Goal: Entertainment & Leisure: Browse casually

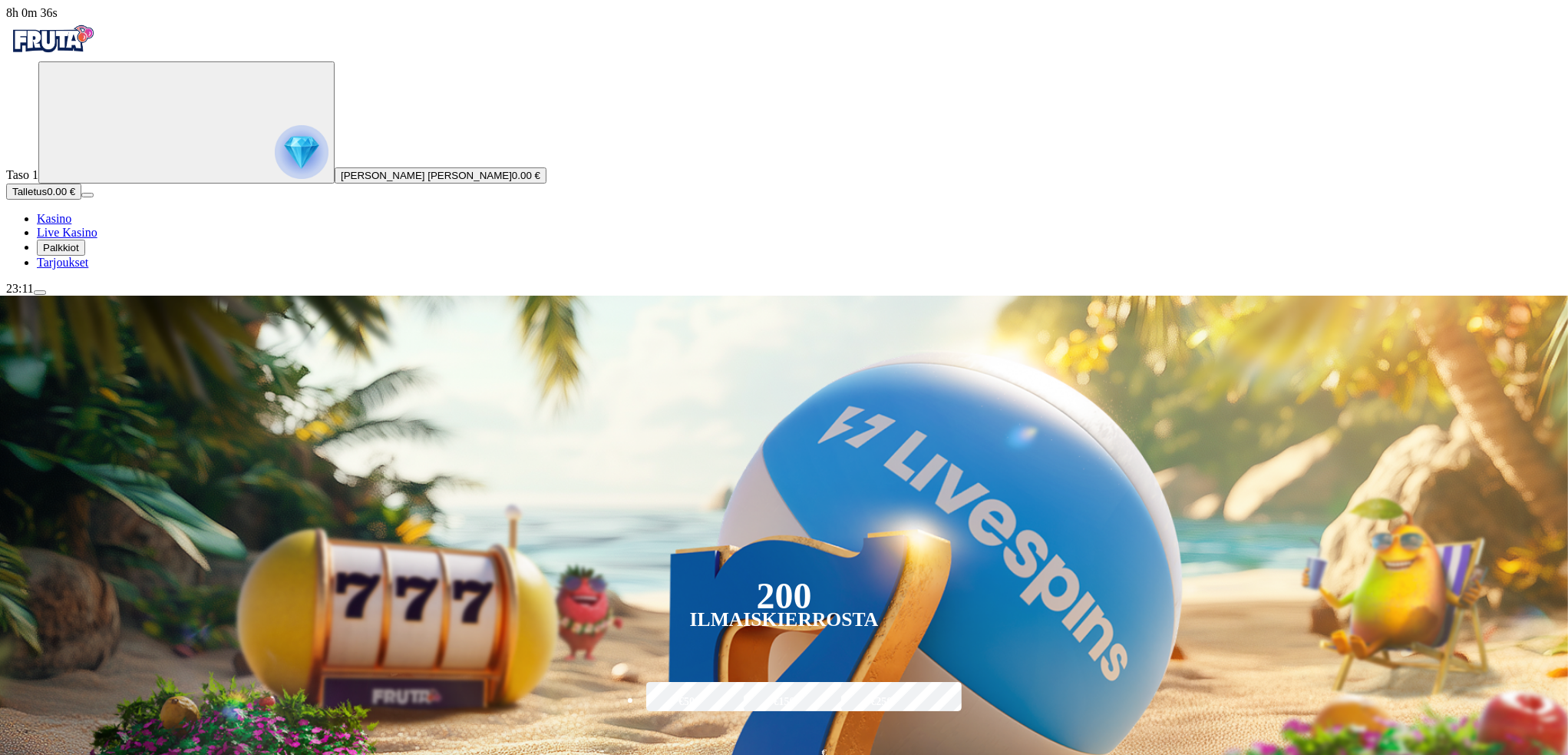
click at [81, 199] on button "Talletus 0.00 €" at bounding box center [44, 191] width 75 height 16
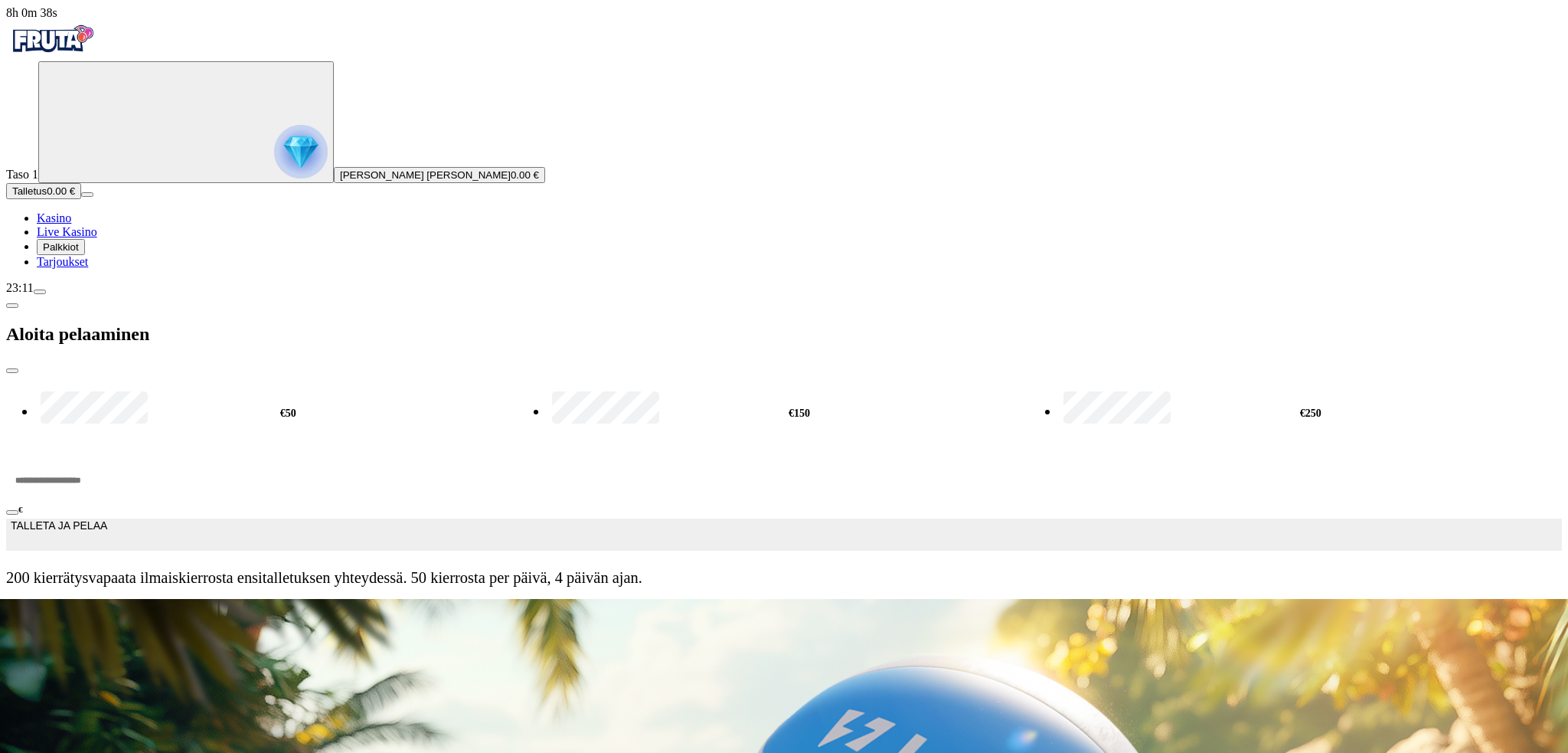
click at [109, 457] on input "***" at bounding box center [58, 480] width 104 height 46
type input "***"
click at [107, 520] on span "TALLETA JA PELAA" at bounding box center [58, 535] width 96 height 31
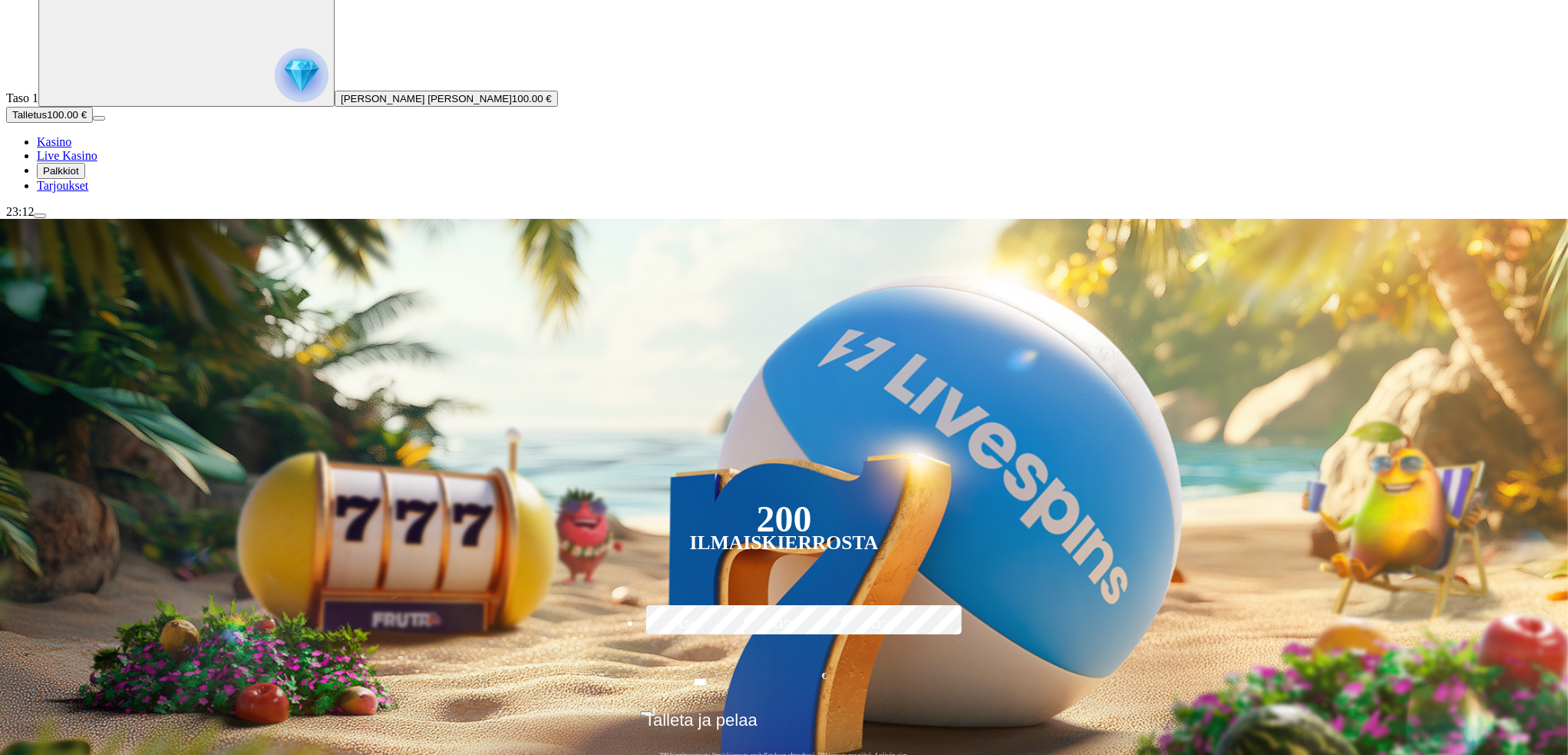
scroll to position [153, 0]
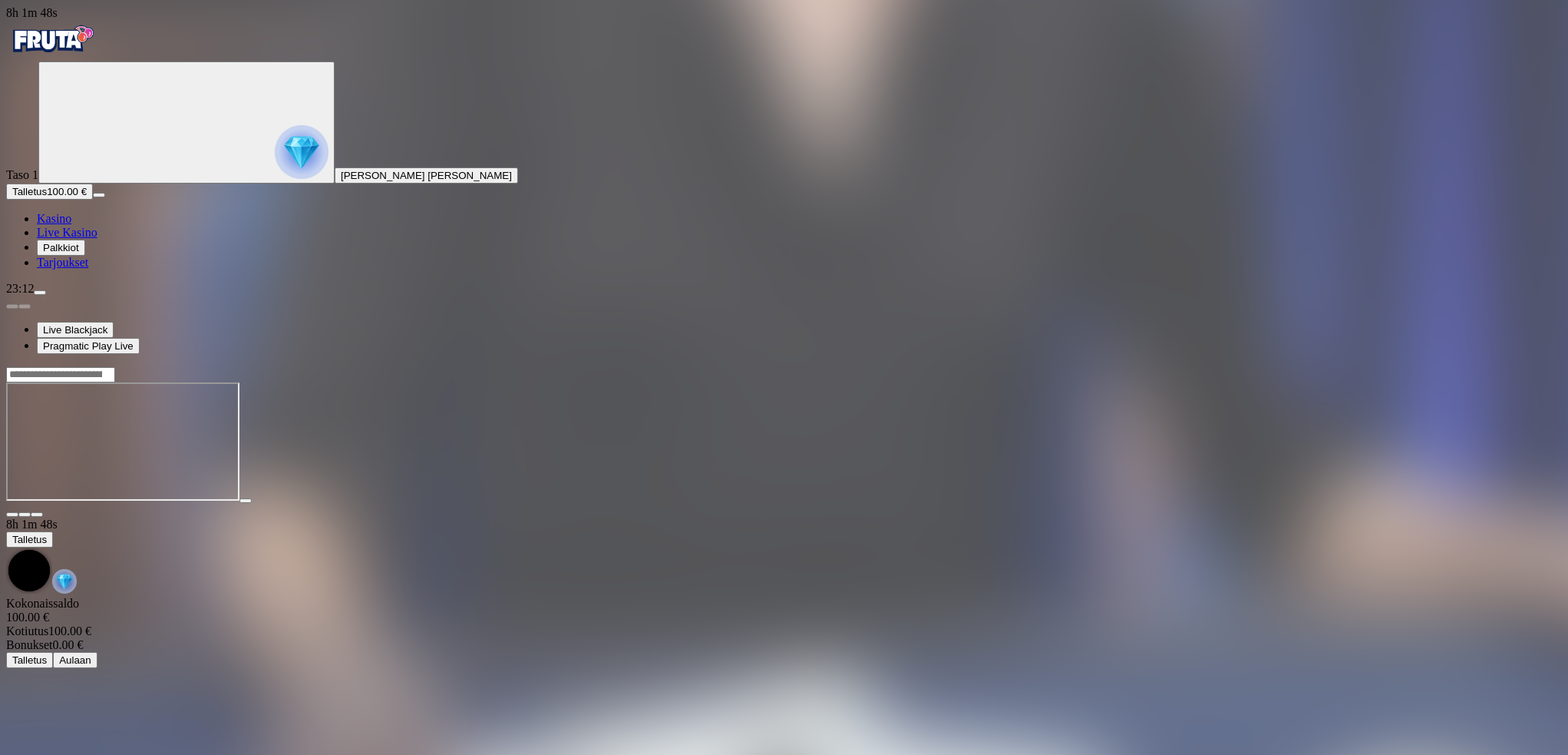
click at [12, 515] on span "close icon" at bounding box center [12, 515] width 0 height 0
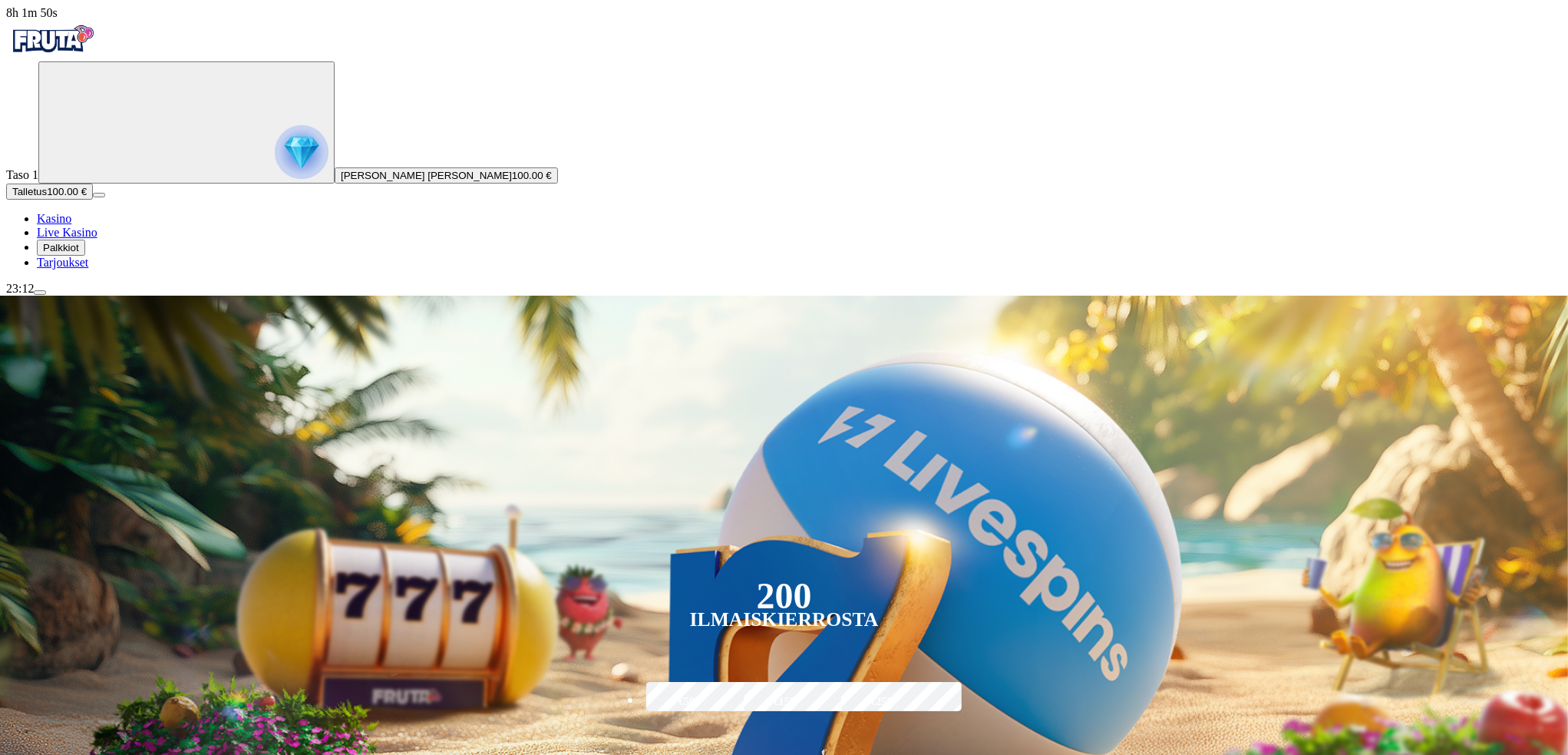
scroll to position [153, 0]
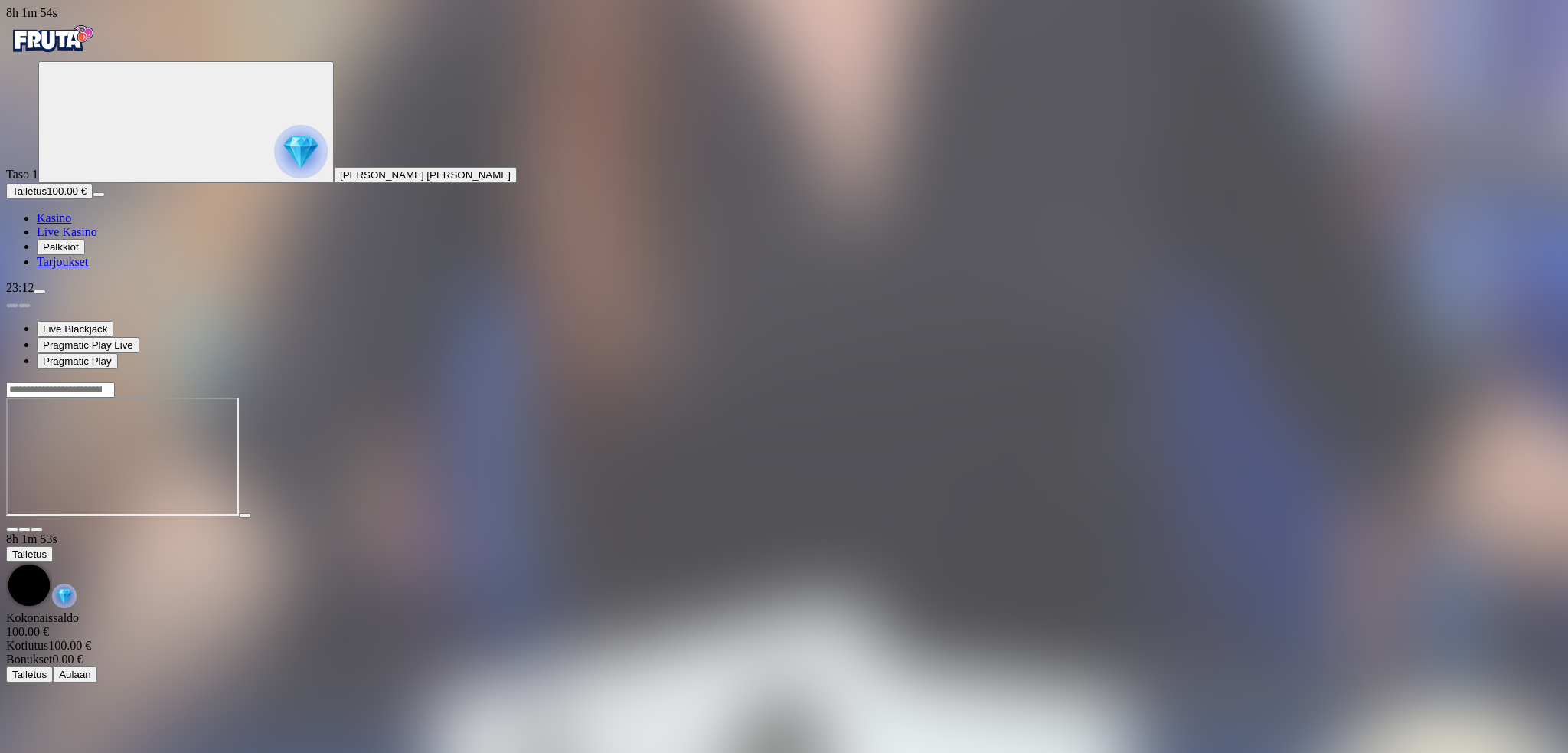
click at [12, 529] on span "close icon" at bounding box center [12, 529] width 0 height 0
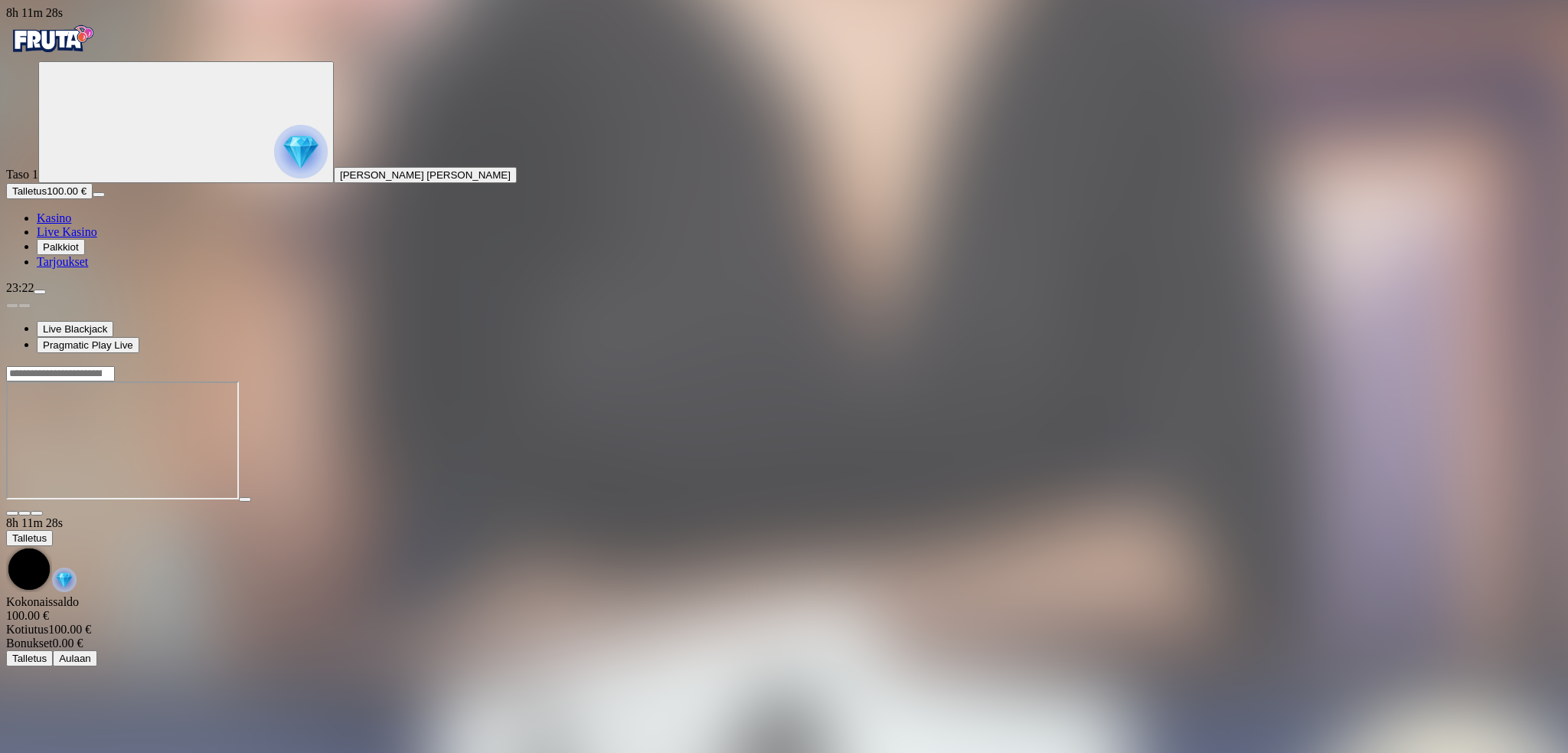
click at [12, 513] on span "close icon" at bounding box center [12, 513] width 0 height 0
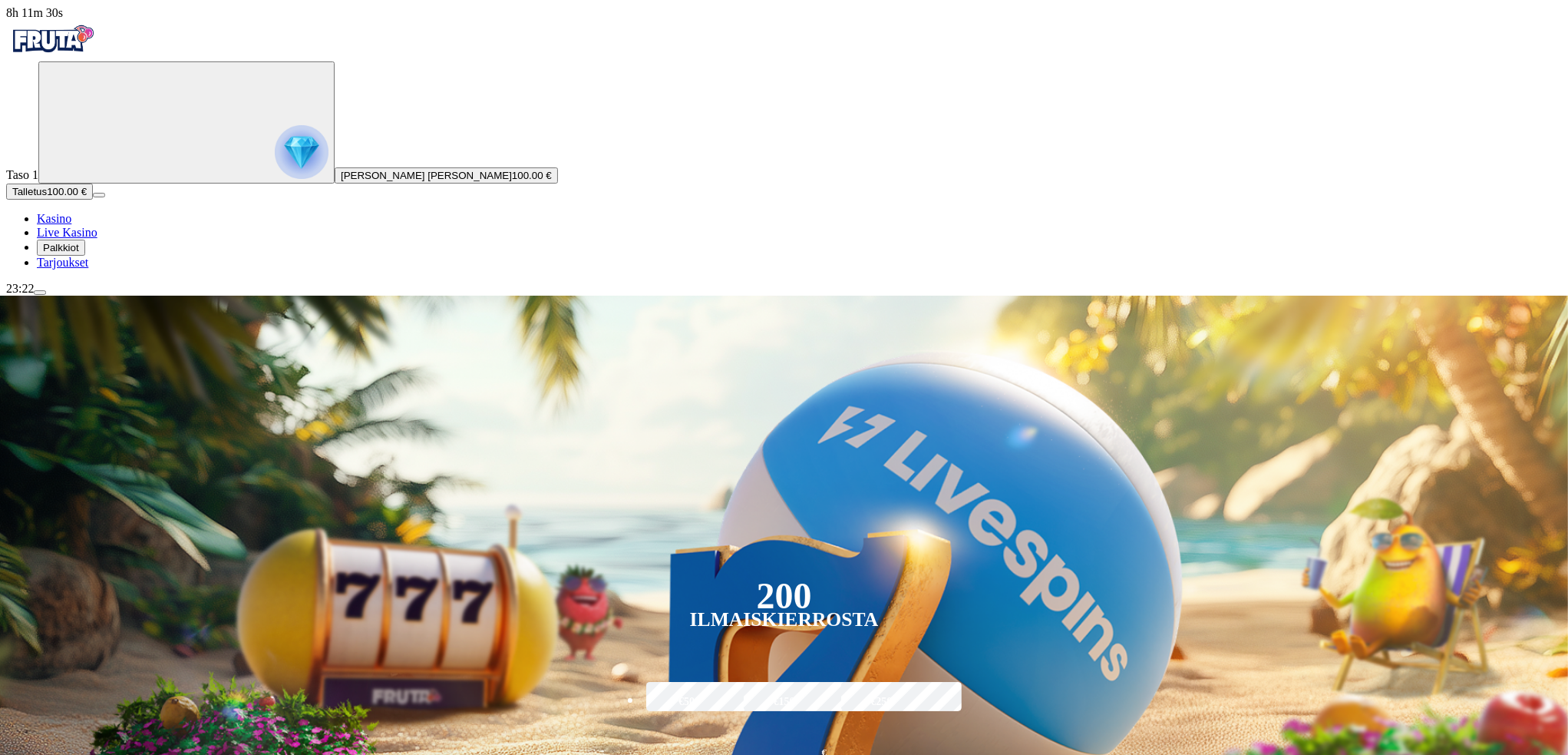
scroll to position [204, 0]
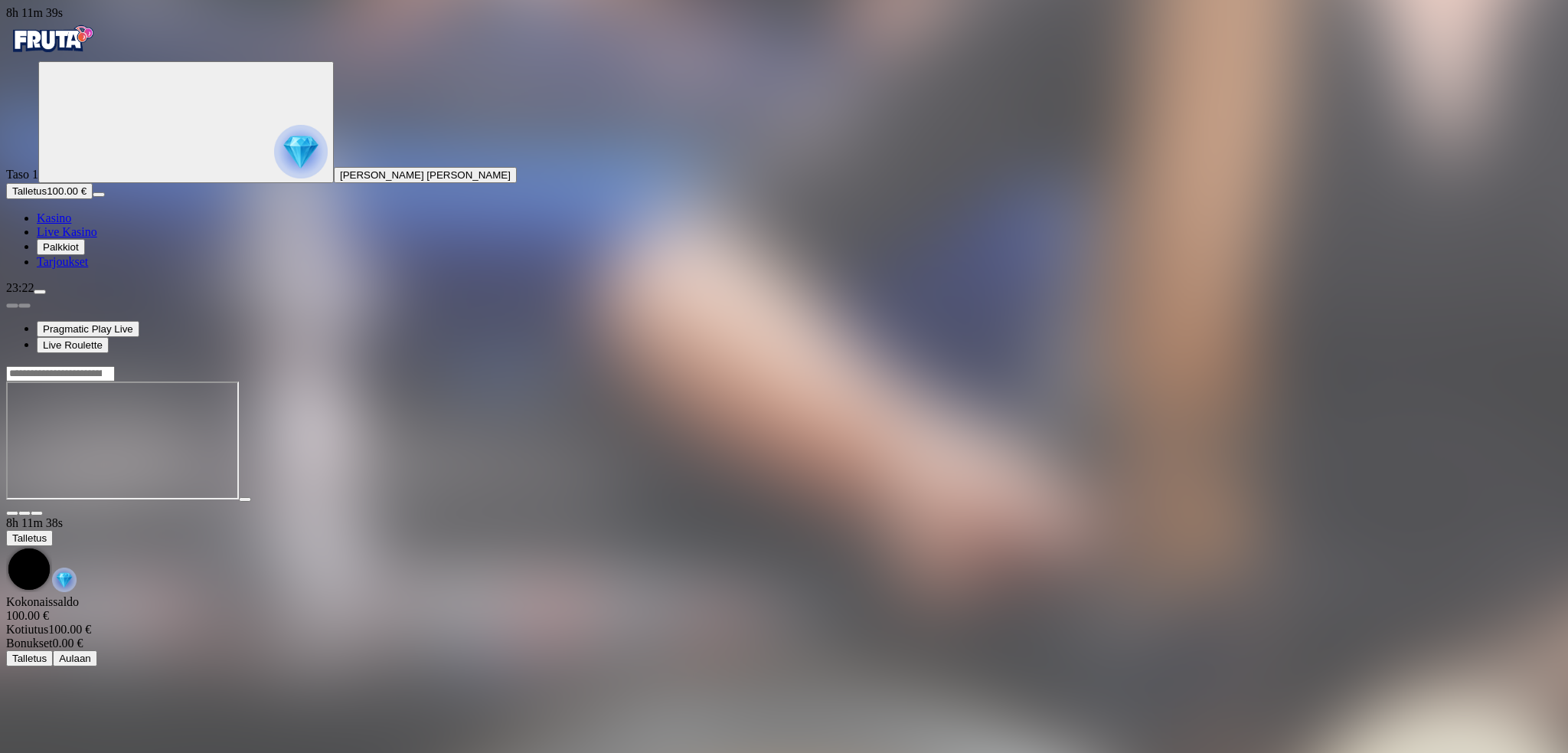
click at [36, 513] on span "fullscreen icon" at bounding box center [36, 513] width 0 height 0
click at [36, 513] on span "fullscreen-exit icon" at bounding box center [36, 513] width 0 height 0
click at [12, 513] on span "close icon" at bounding box center [12, 513] width 0 height 0
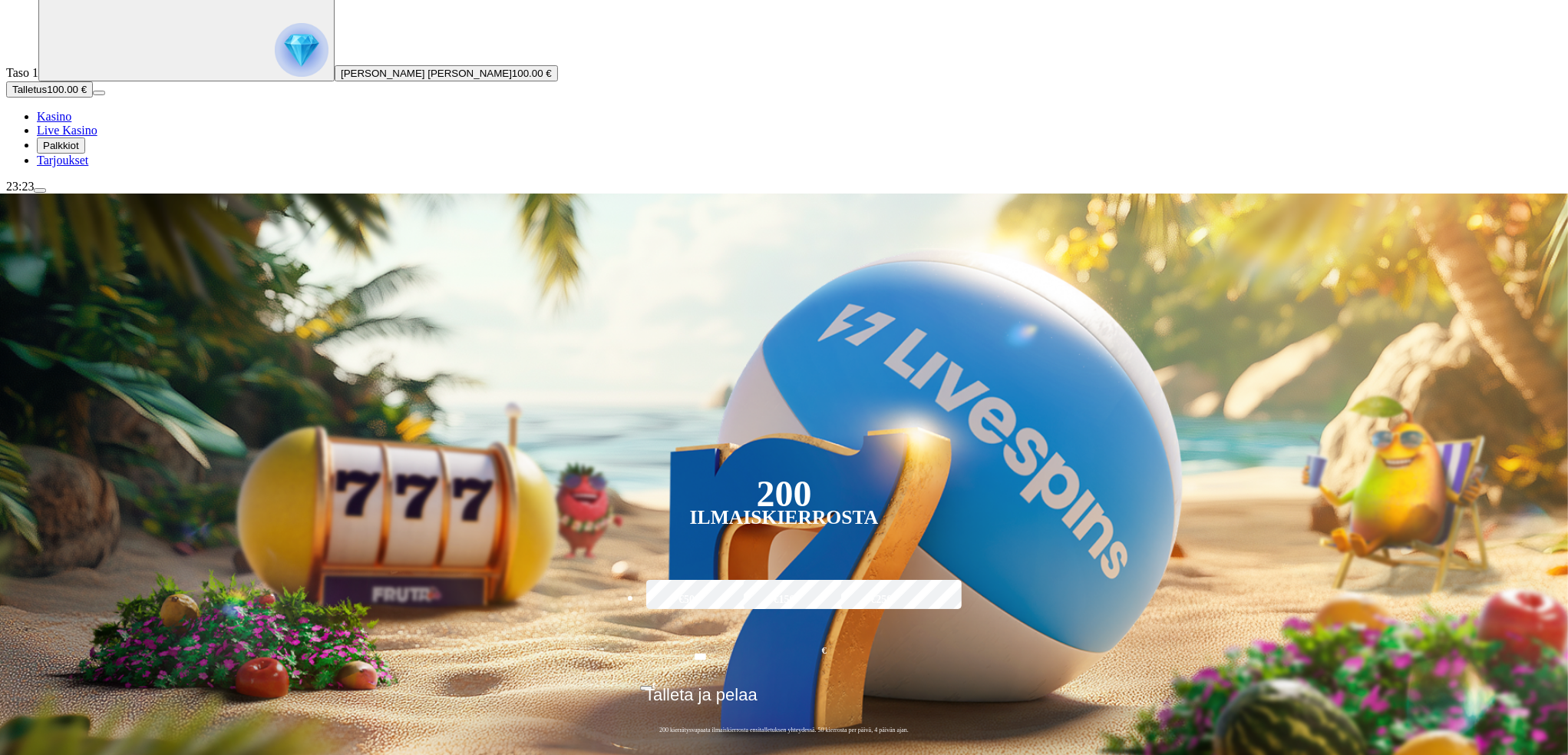
scroll to position [127, 0]
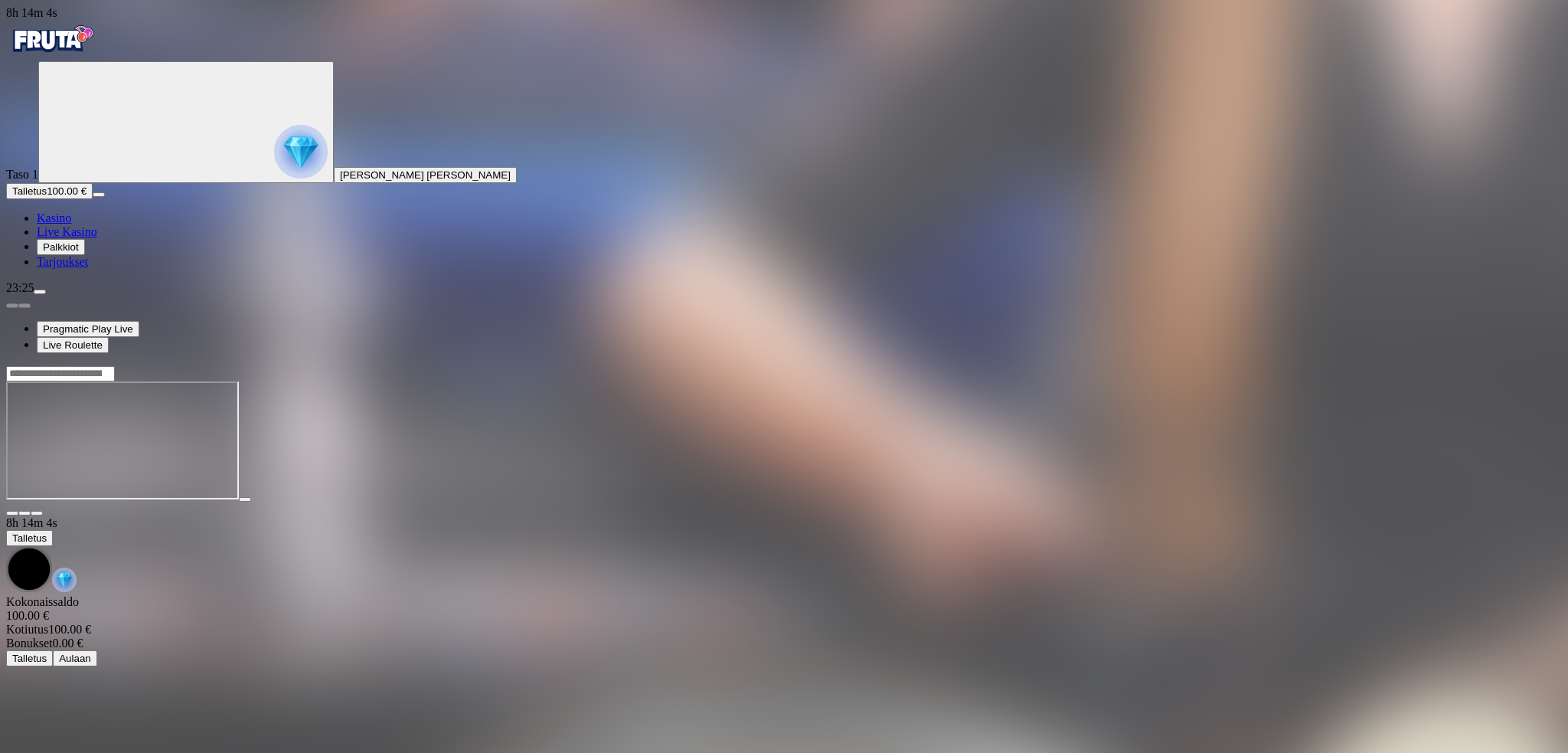
click at [47, 197] on span "Talletus" at bounding box center [29, 191] width 35 height 11
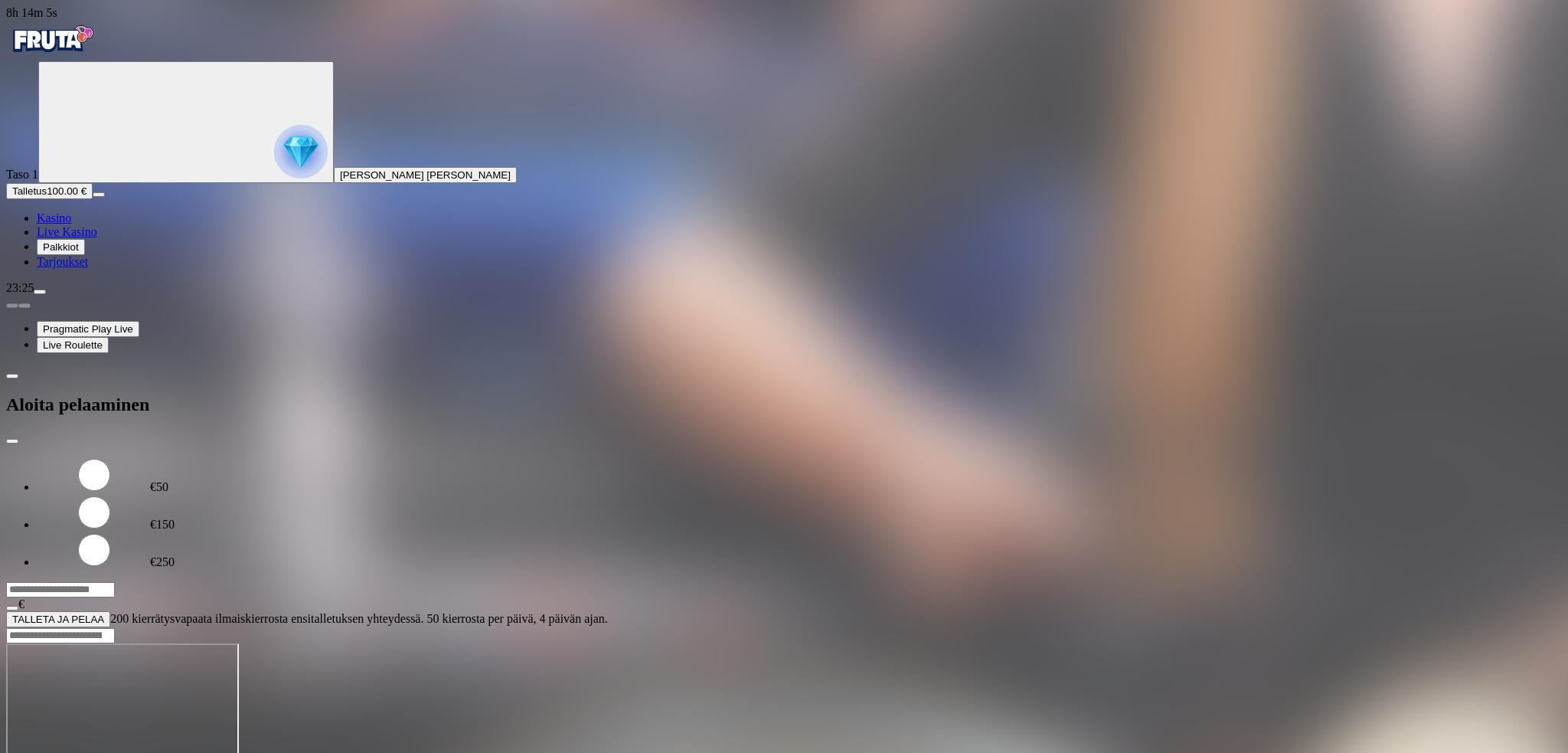
click at [174, 555] on label "€250" at bounding box center [162, 562] width 24 height 13
click at [115, 582] on input "***" at bounding box center [61, 590] width 109 height 15
type input "***"
click at [110, 611] on button "TALLETA JA PELAA" at bounding box center [59, 619] width 104 height 16
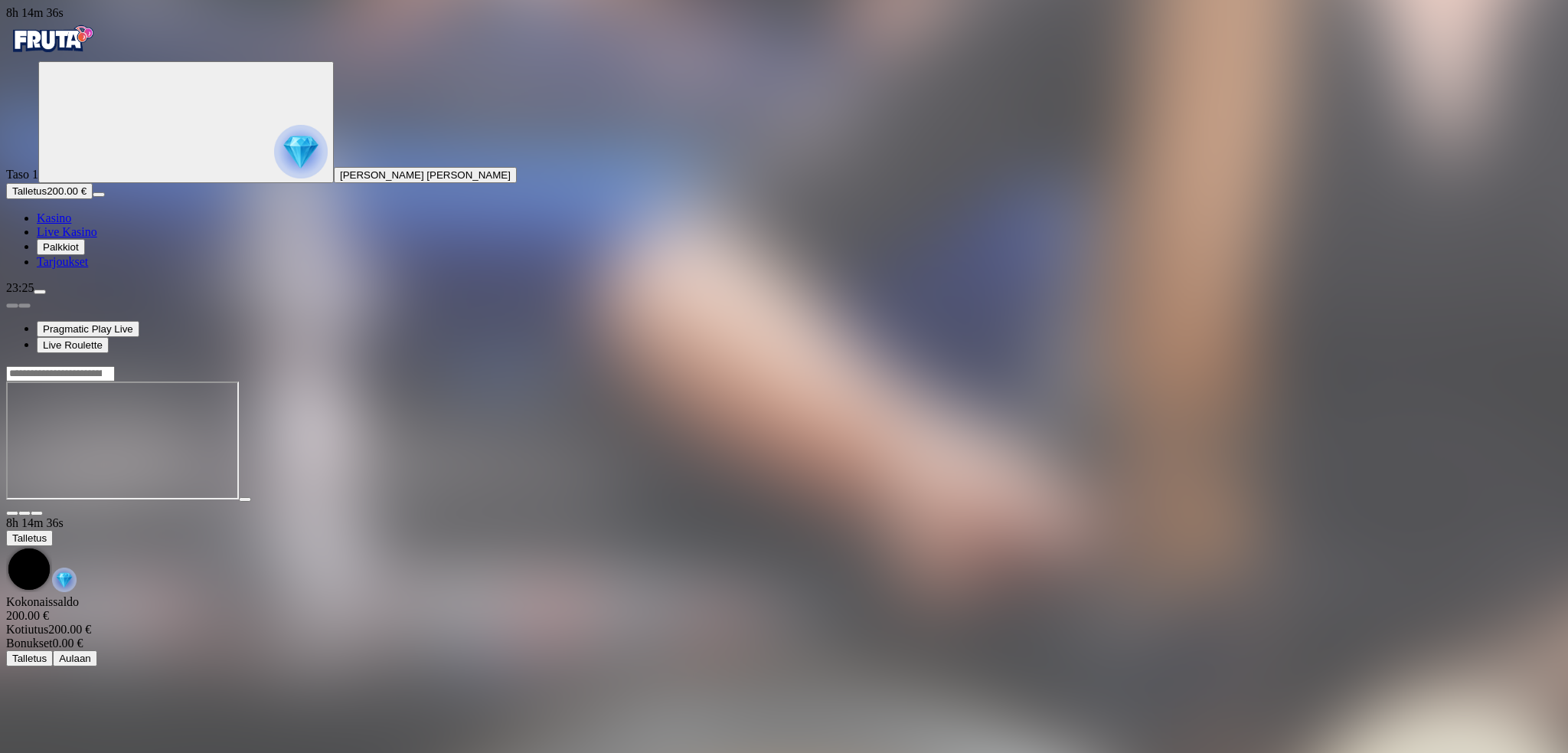
click at [98, 49] on img "Primary" at bounding box center [52, 38] width 92 height 38
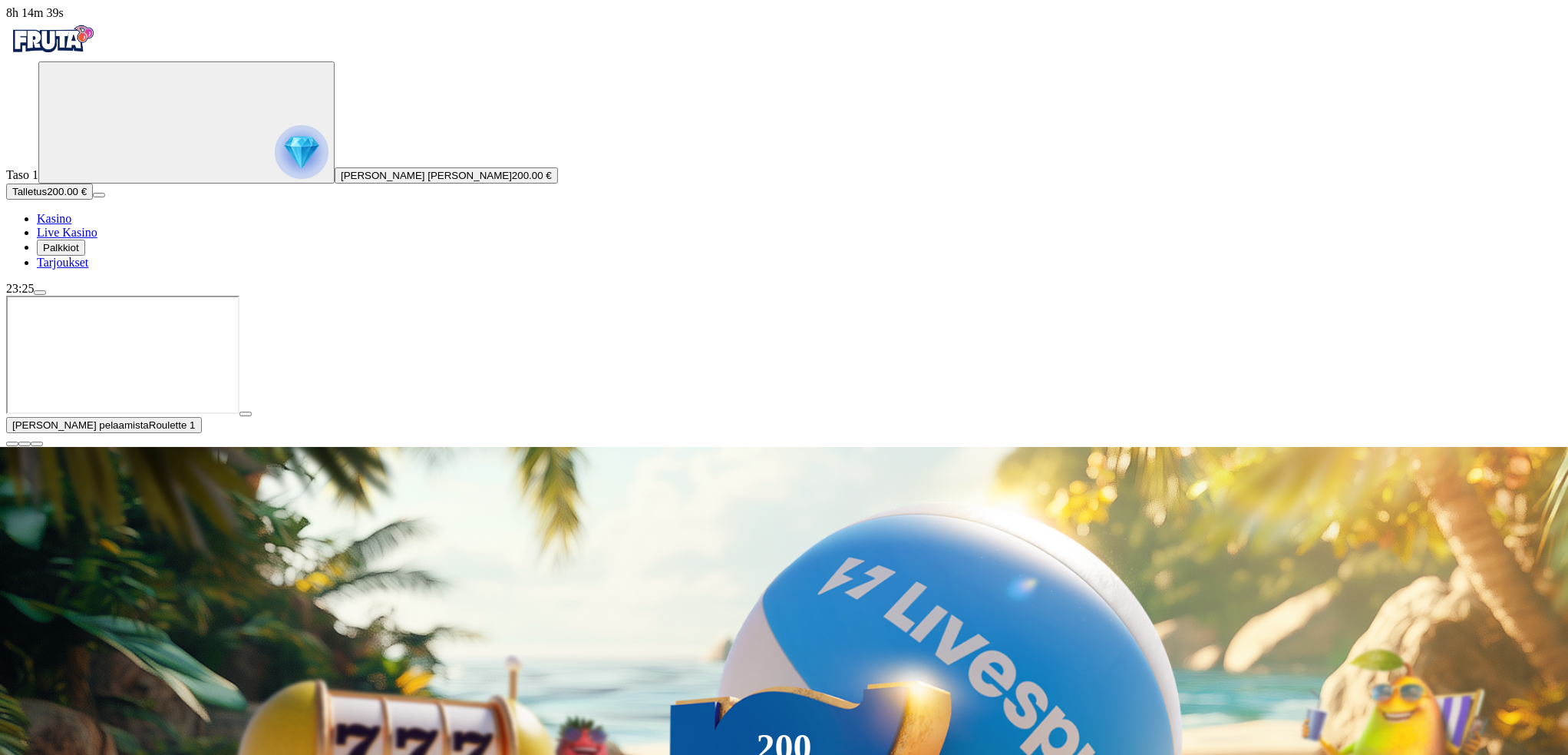
click at [12, 443] on span "close icon" at bounding box center [12, 443] width 0 height 0
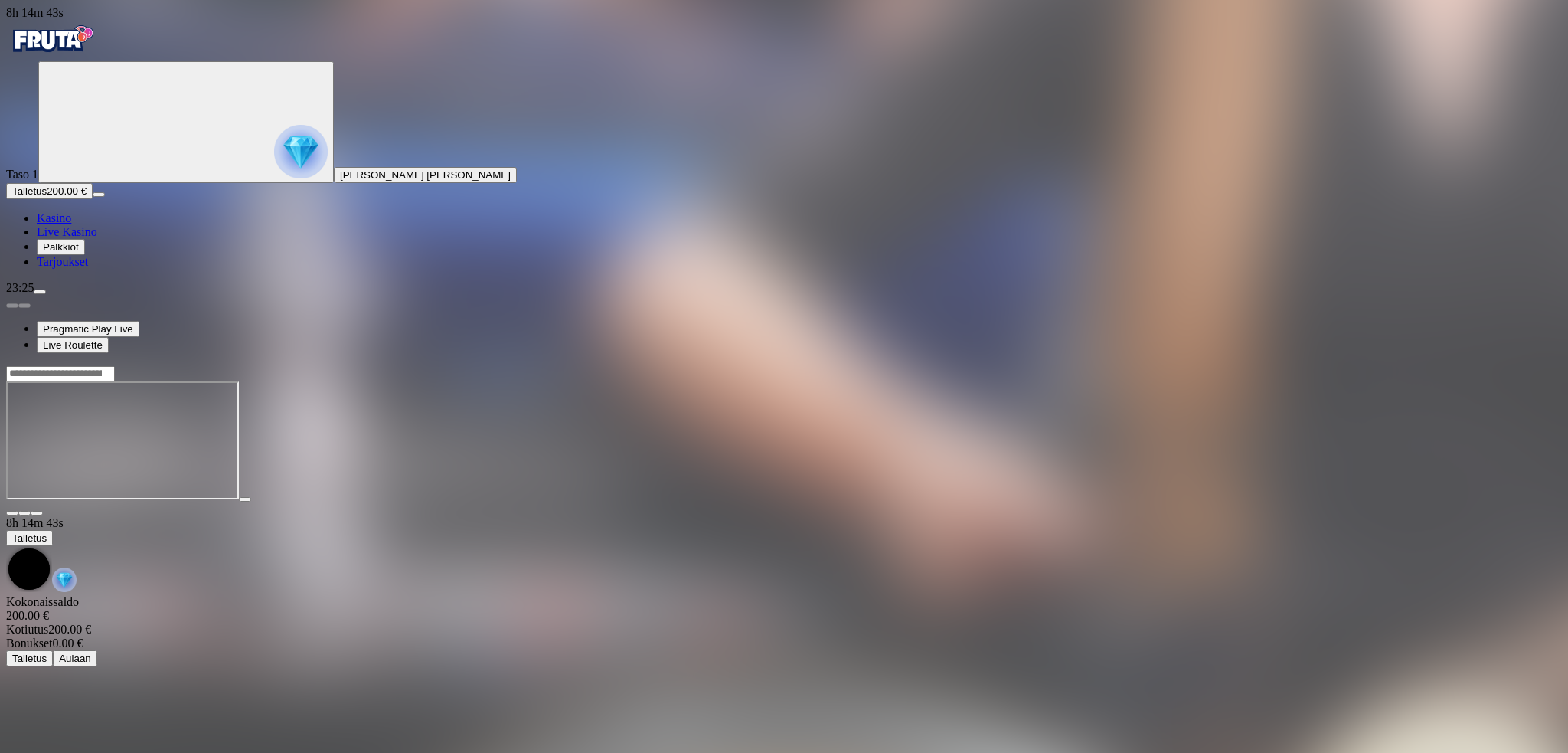
click at [36, 513] on span "fullscreen icon" at bounding box center [36, 513] width 0 height 0
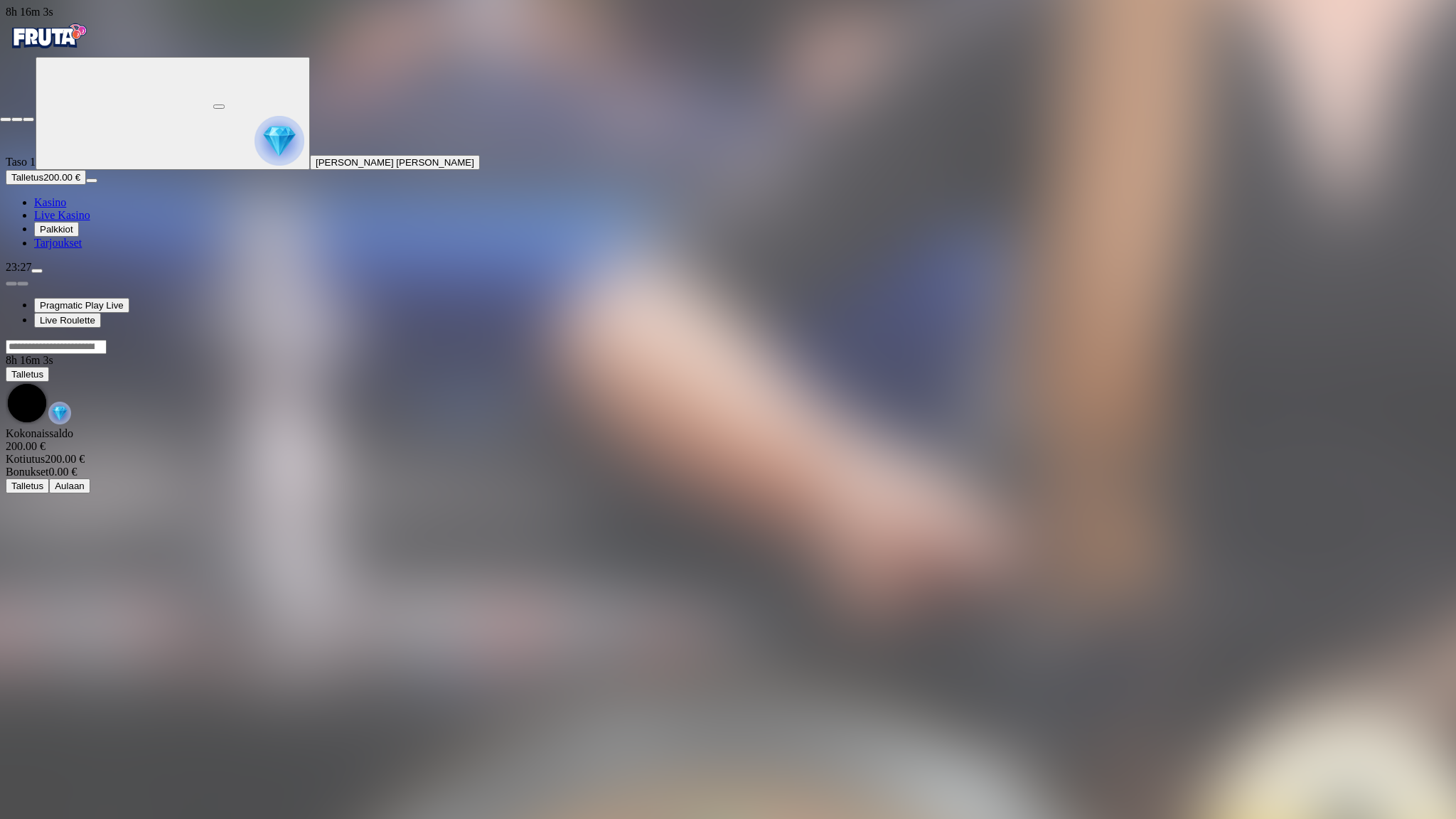
click at [6, 119] on span "close icon" at bounding box center [6, 119] width 0 height 0
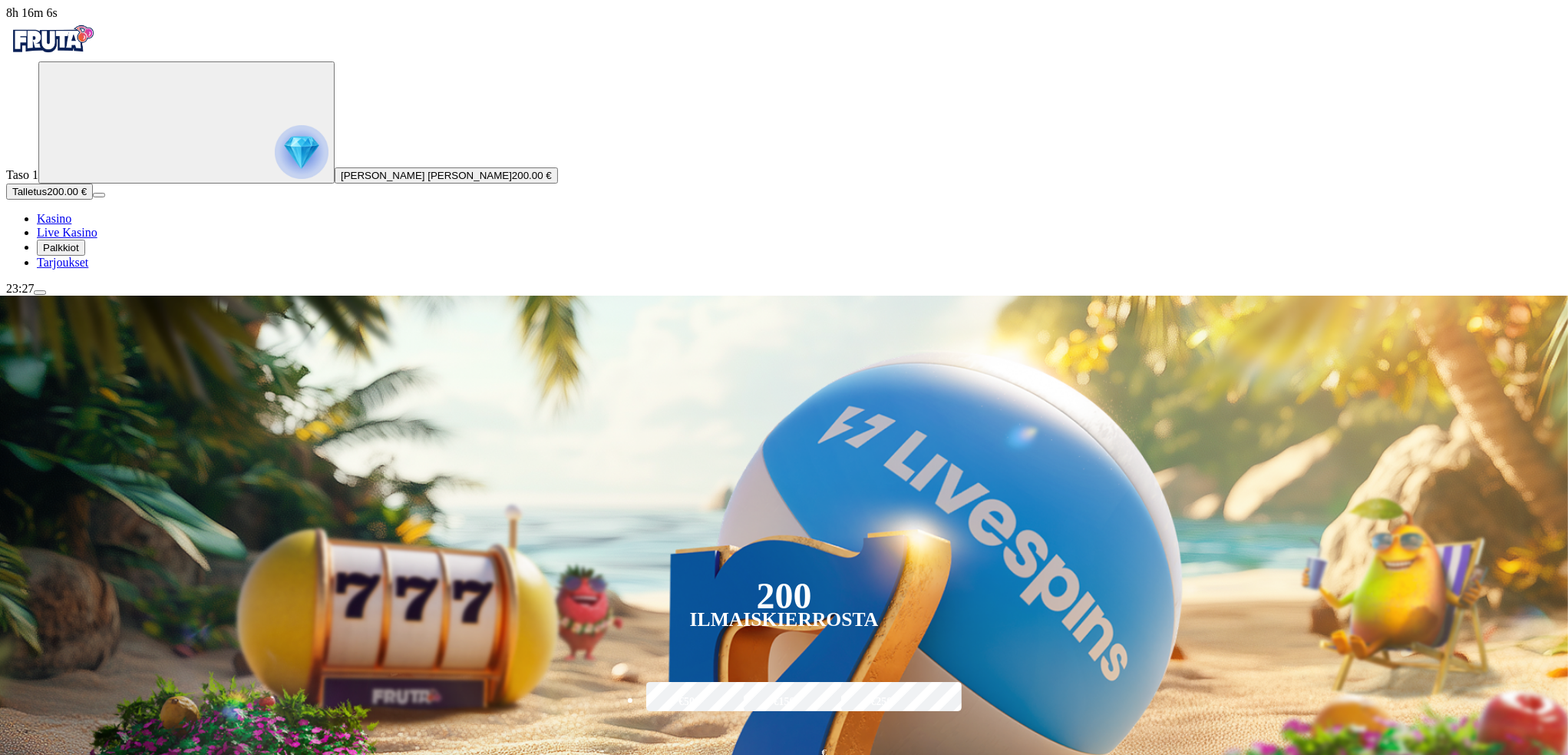
click at [47, 197] on span "Talletus" at bounding box center [29, 192] width 35 height 11
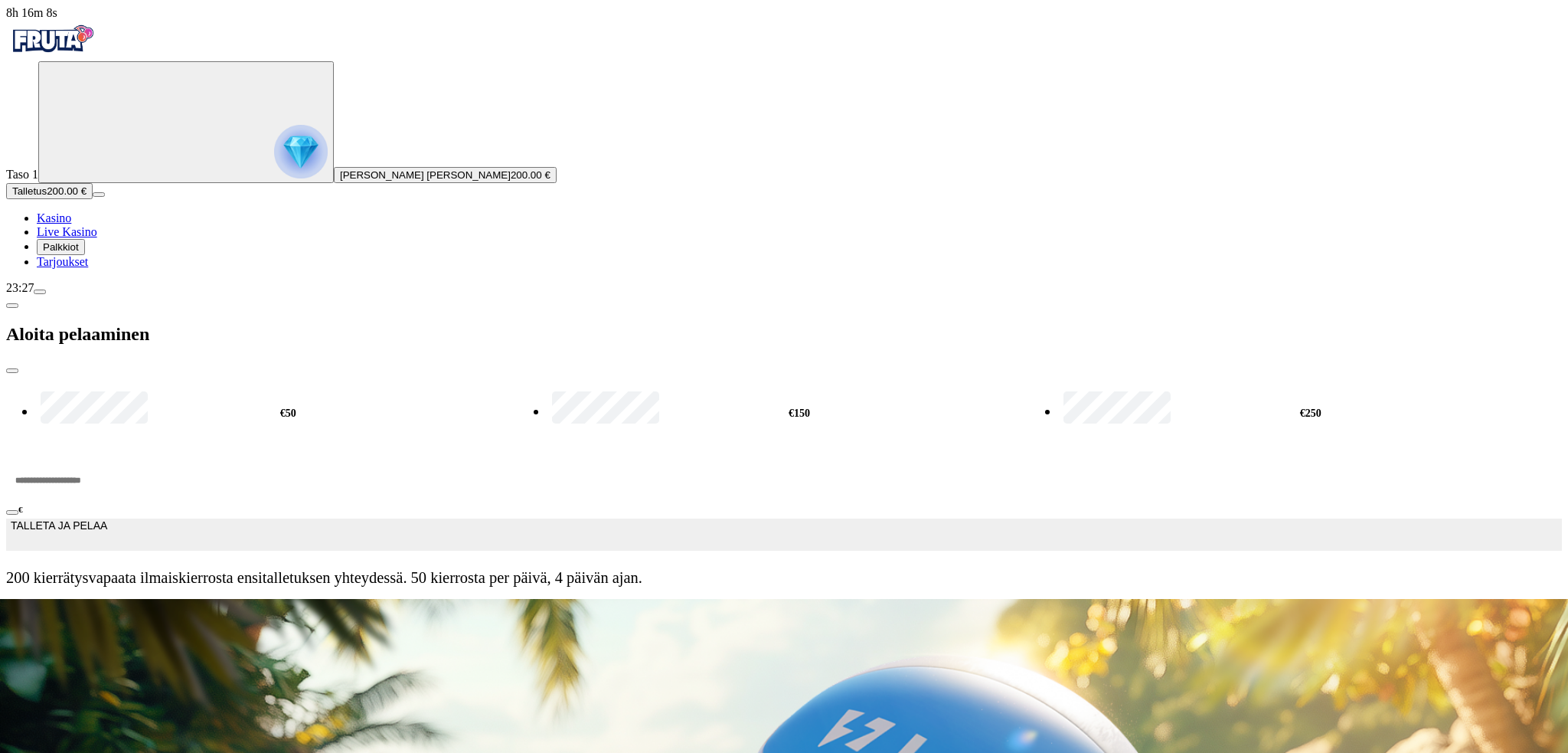
click at [12, 370] on span "close icon" at bounding box center [12, 370] width 0 height 0
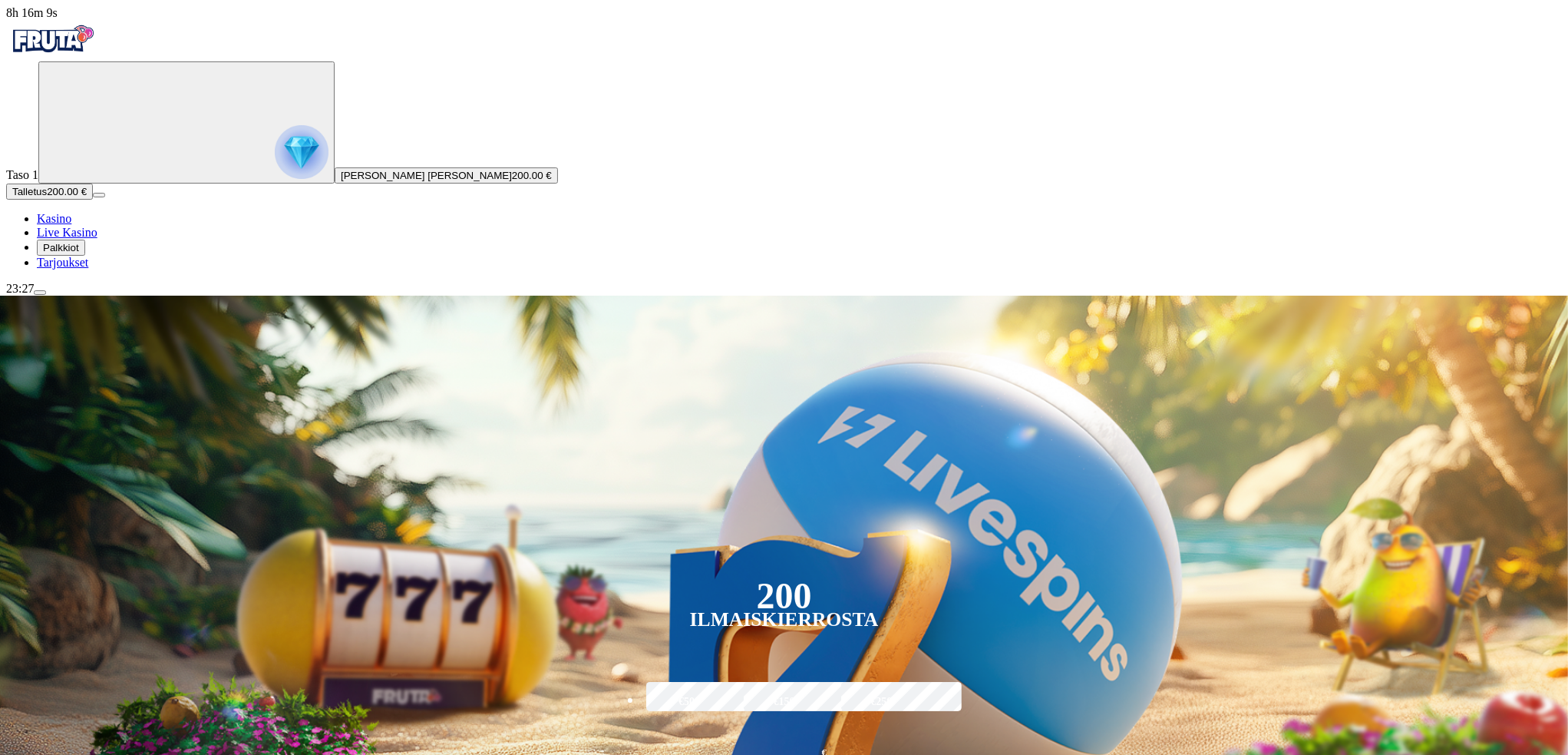
click at [40, 293] on span "menu icon" at bounding box center [40, 293] width 0 height 0
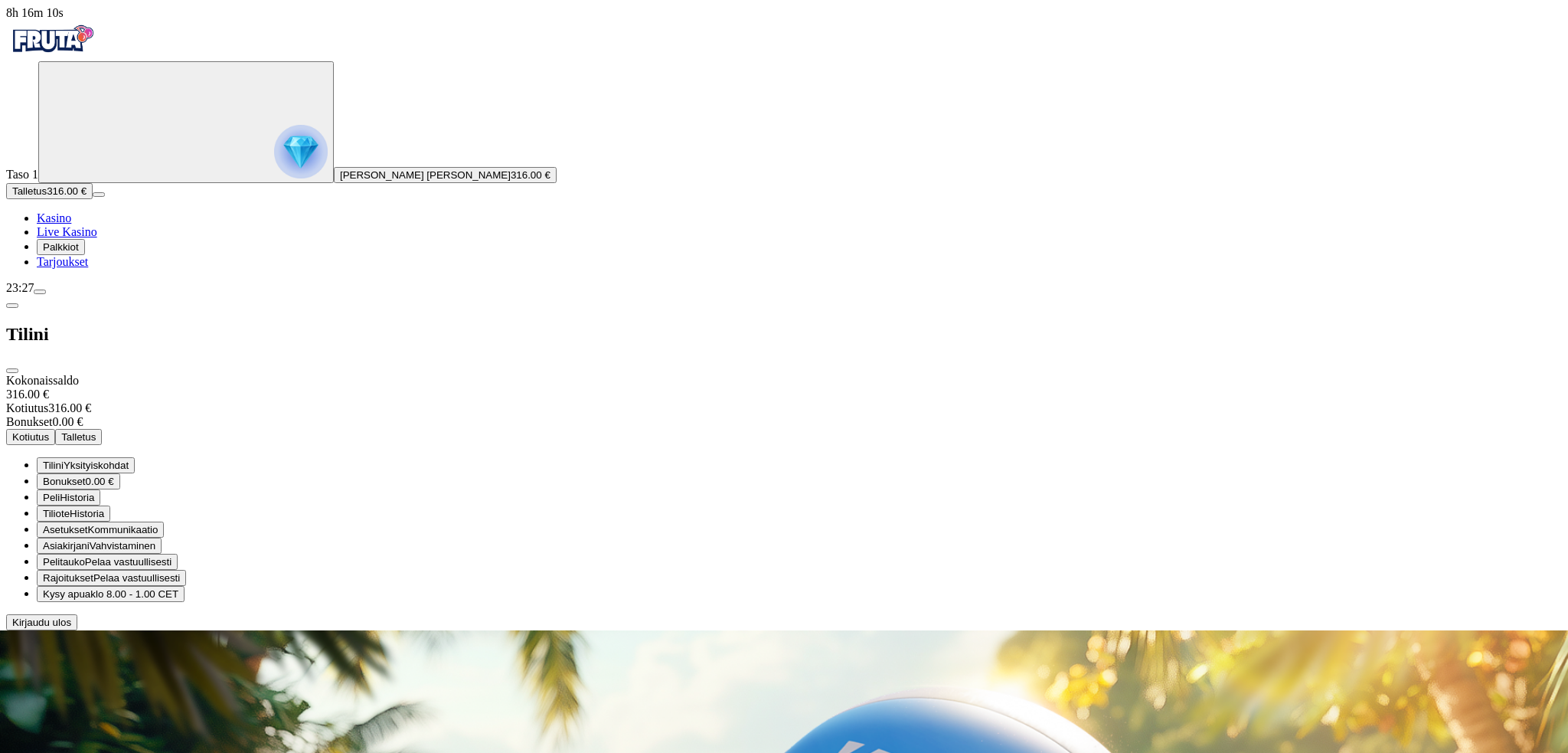
click at [49, 431] on span "Kotiutus" at bounding box center [30, 437] width 36 height 11
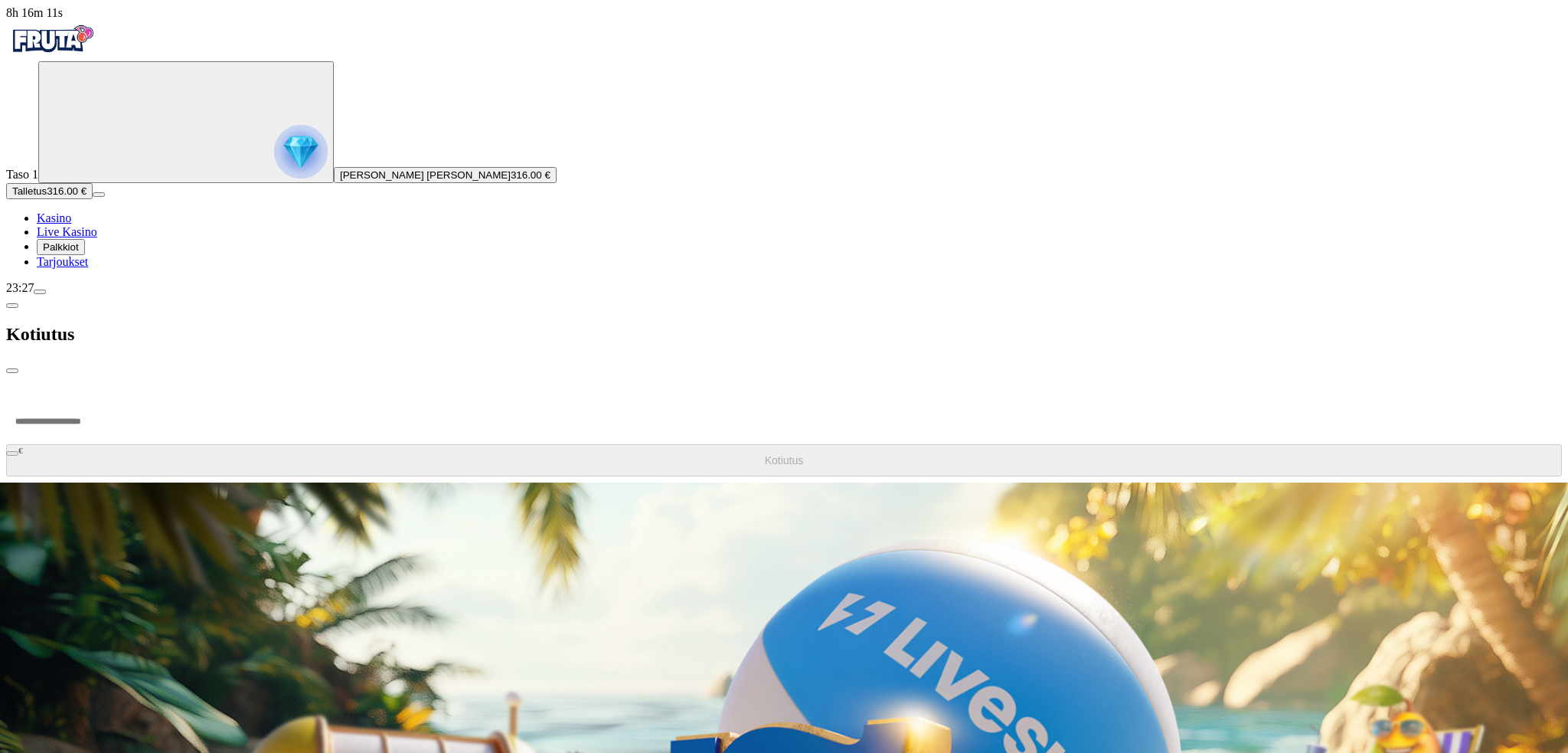
drag, startPoint x: 351, startPoint y: 119, endPoint x: 363, endPoint y: 106, distance: 17.7
click at [109, 398] on input "number" at bounding box center [58, 421] width 104 height 46
type input "***"
click at [391, 444] on button "Kotiutus" at bounding box center [784, 460] width 1556 height 32
click at [12, 370] on span "close icon" at bounding box center [12, 370] width 0 height 0
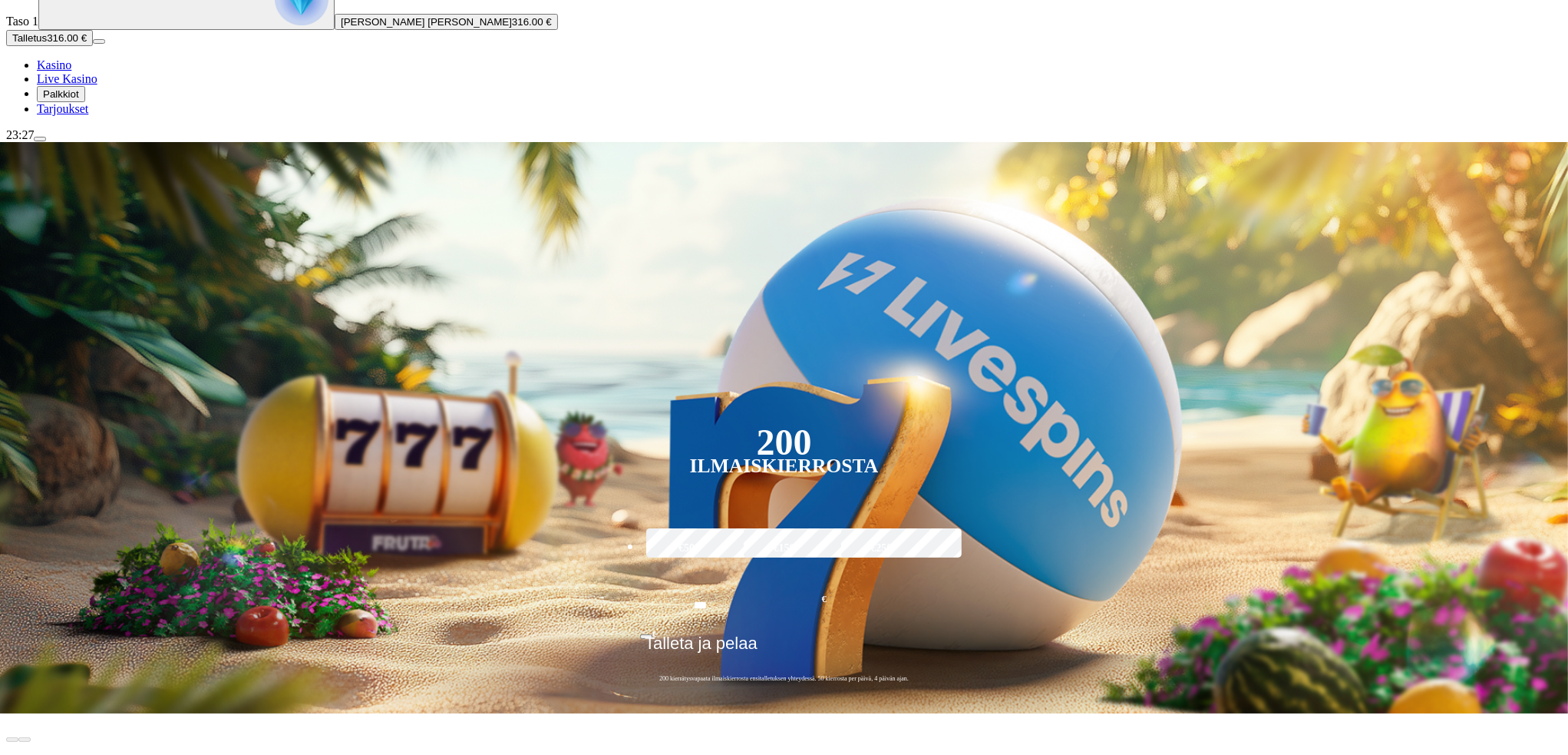
scroll to position [179, 0]
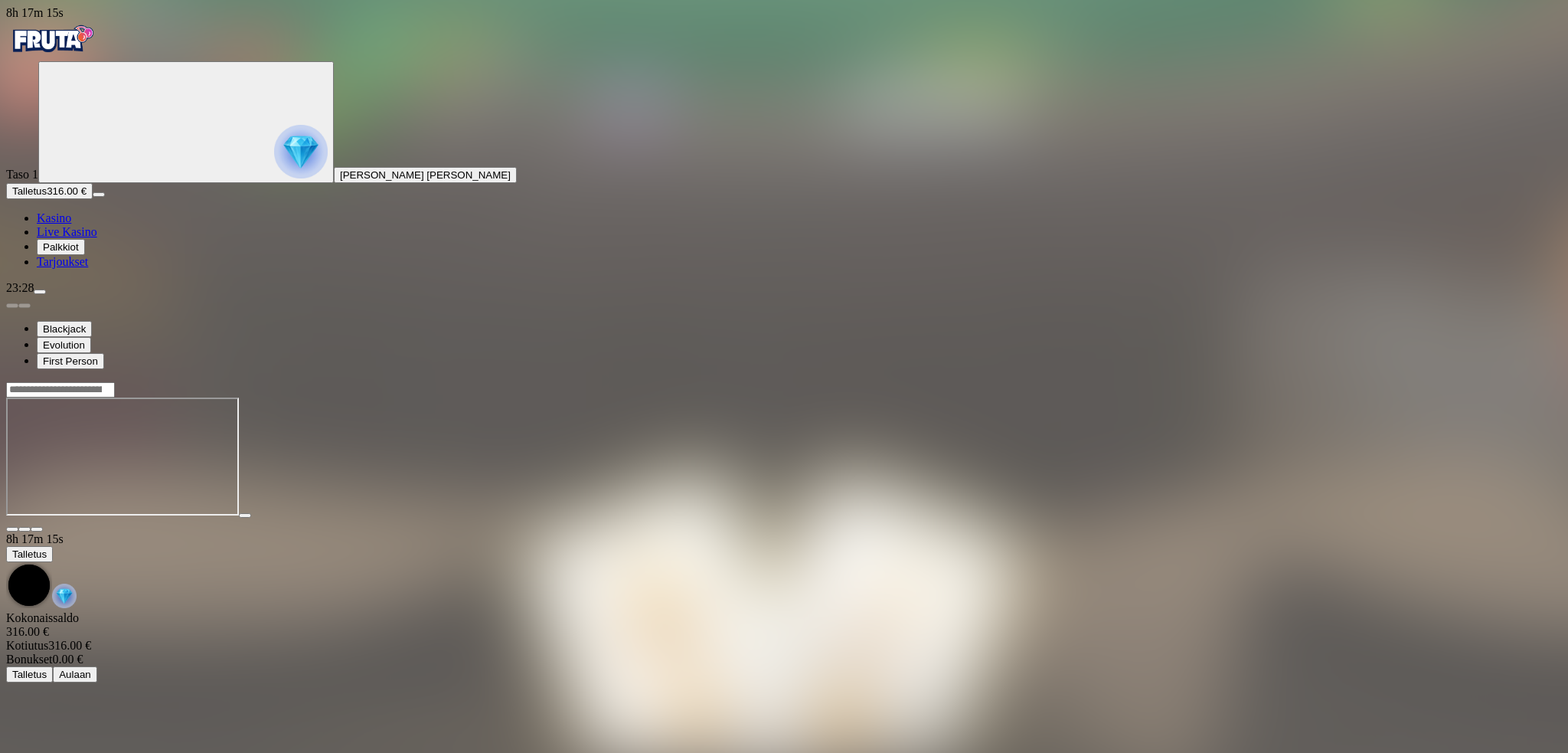
click at [12, 529] on span "close icon" at bounding box center [12, 529] width 0 height 0
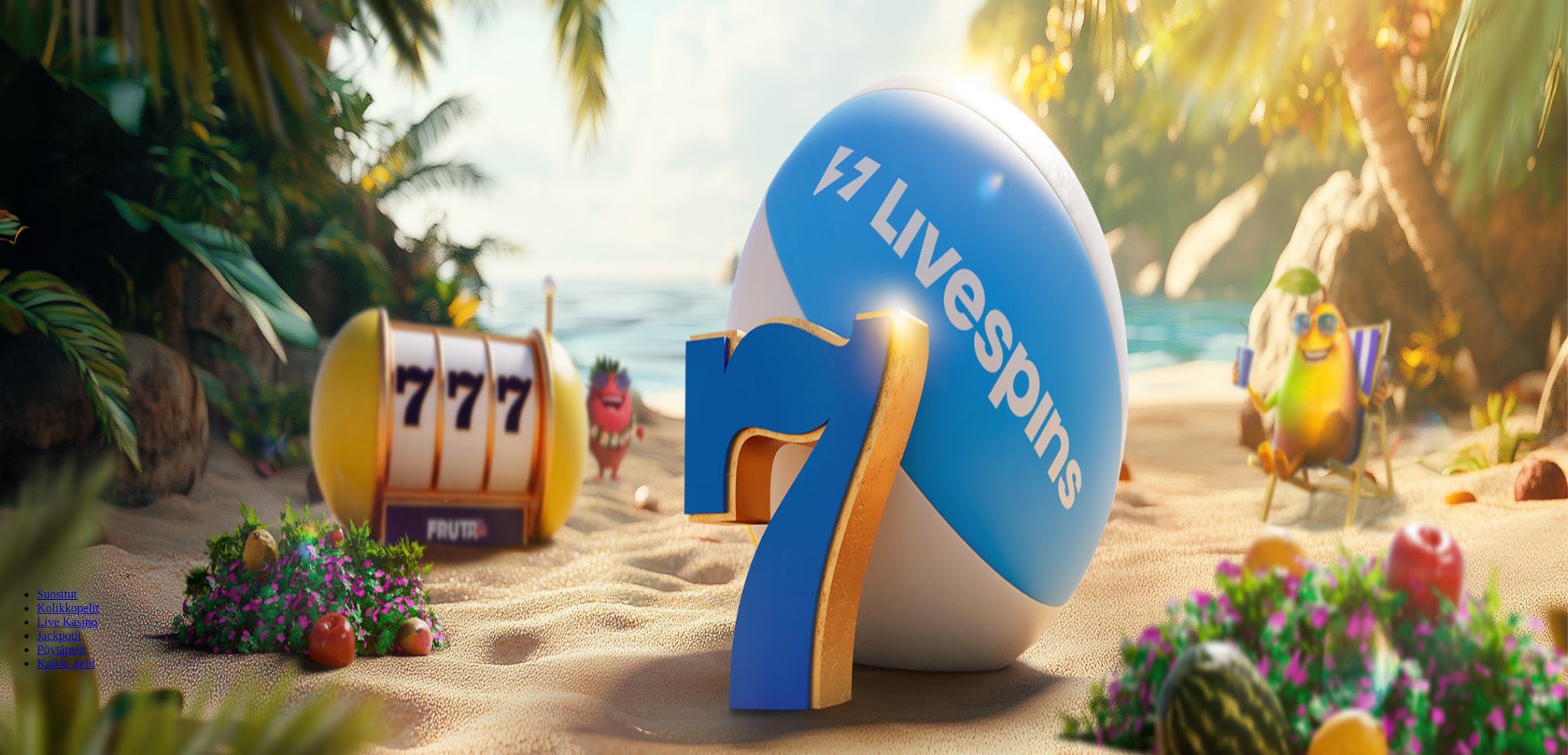
click at [40, 293] on span "menu icon" at bounding box center [40, 293] width 0 height 0
click at [55, 430] on button "Kotiutus" at bounding box center [31, 438] width 50 height 16
click at [115, 375] on input "number" at bounding box center [61, 383] width 109 height 15
type input "***"
click at [50, 407] on span "Kotiutus" at bounding box center [30, 413] width 36 height 11
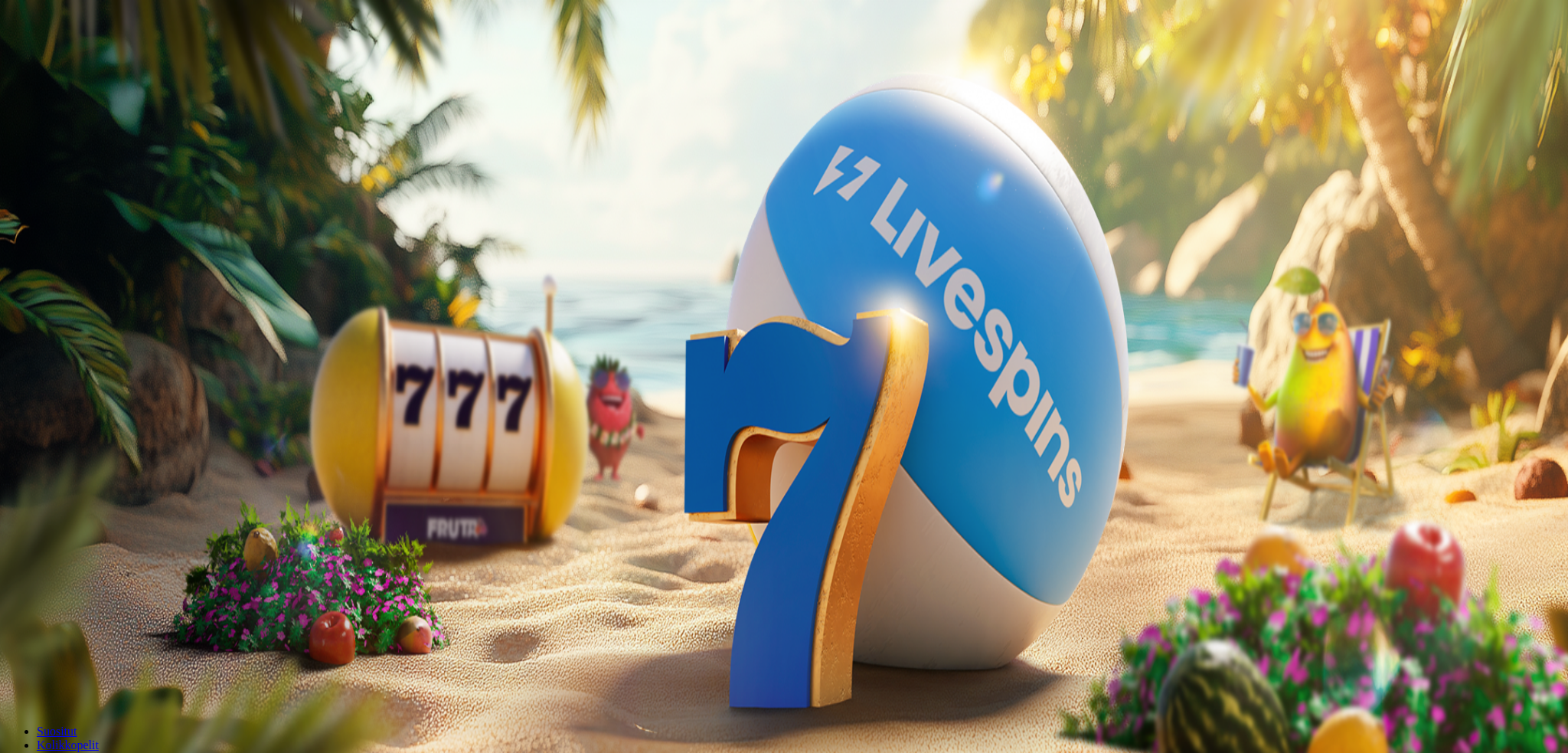
click at [12, 370] on span "close icon" at bounding box center [12, 370] width 0 height 0
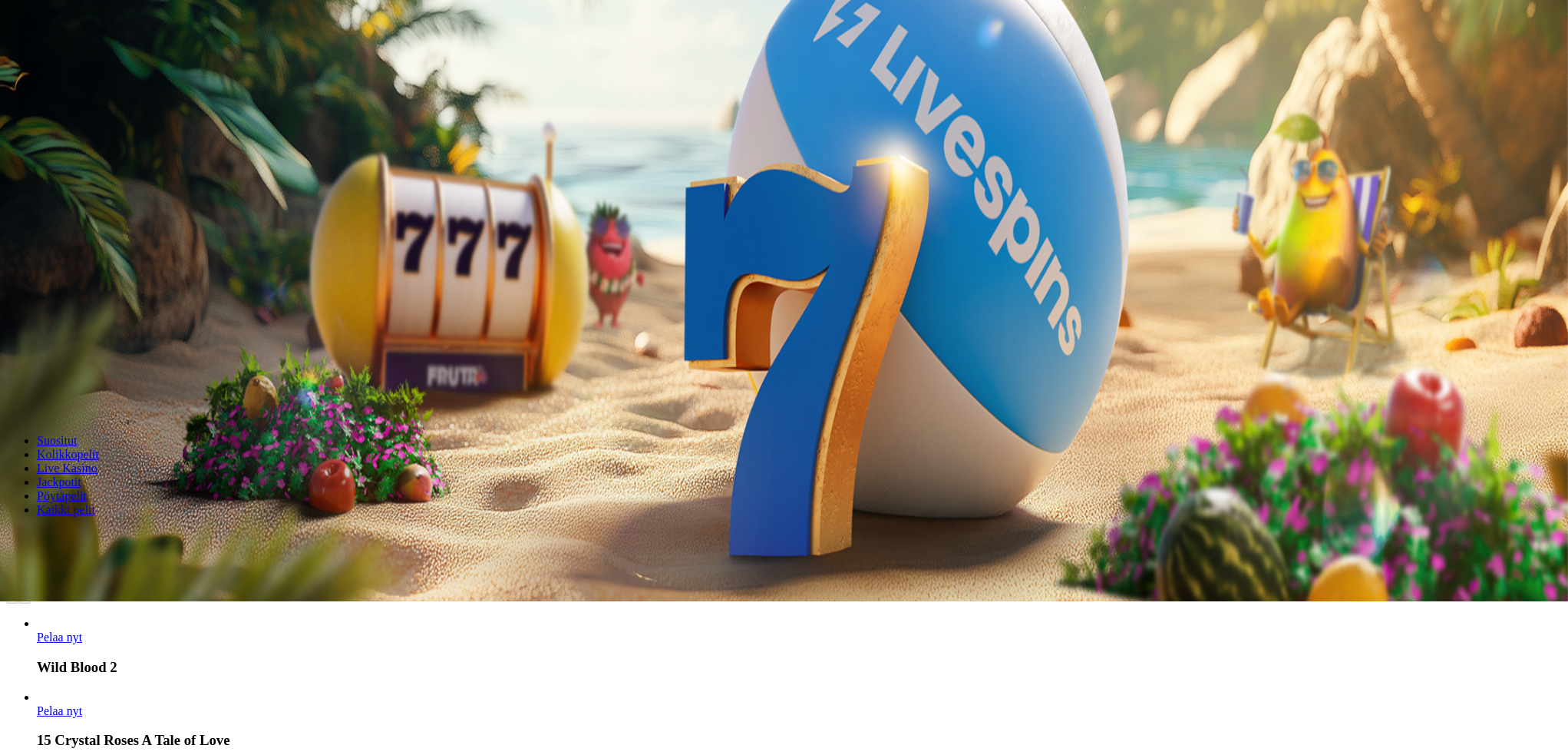
click at [97, 461] on span "Live Kasino" at bounding box center [66, 468] width 61 height 13
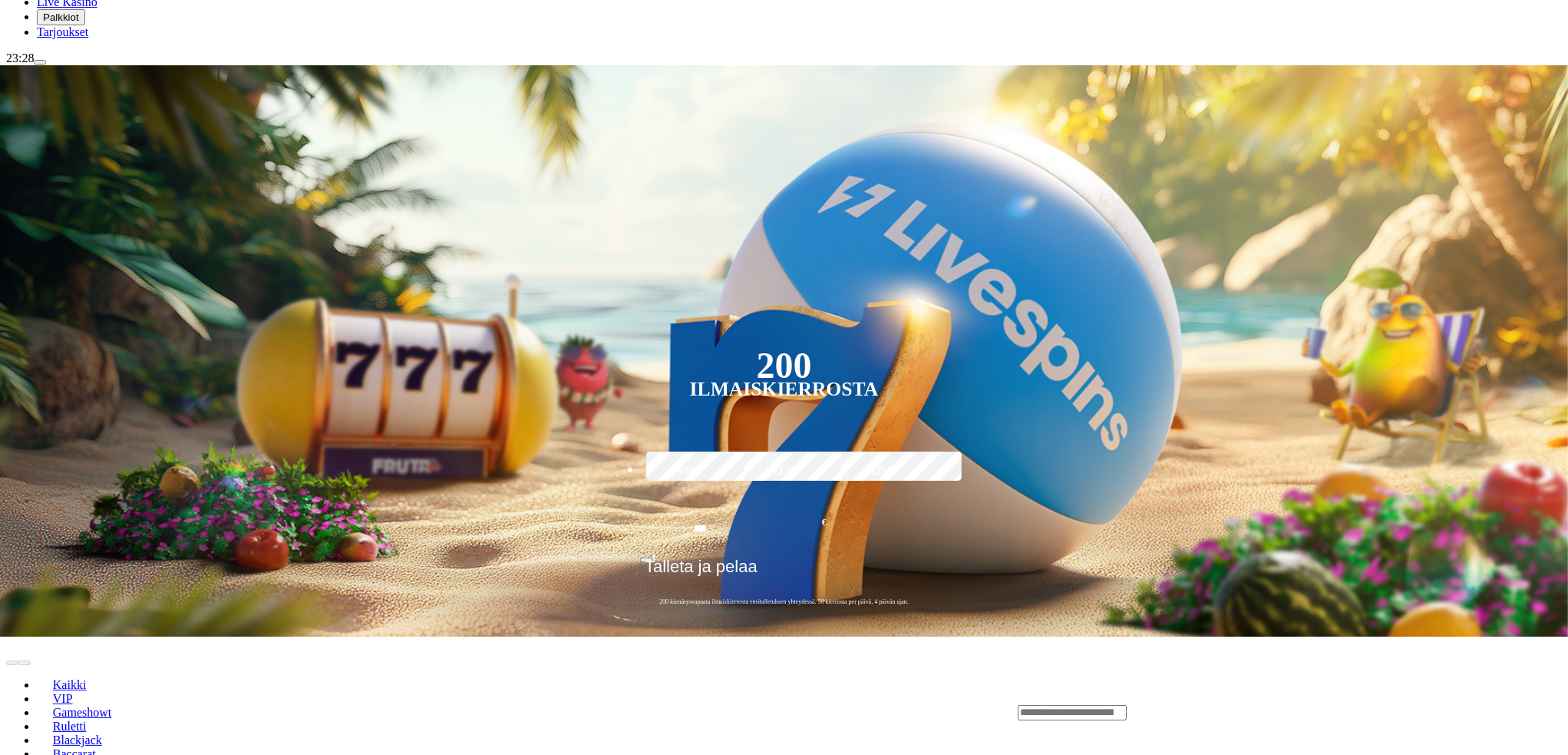
scroll to position [255, 0]
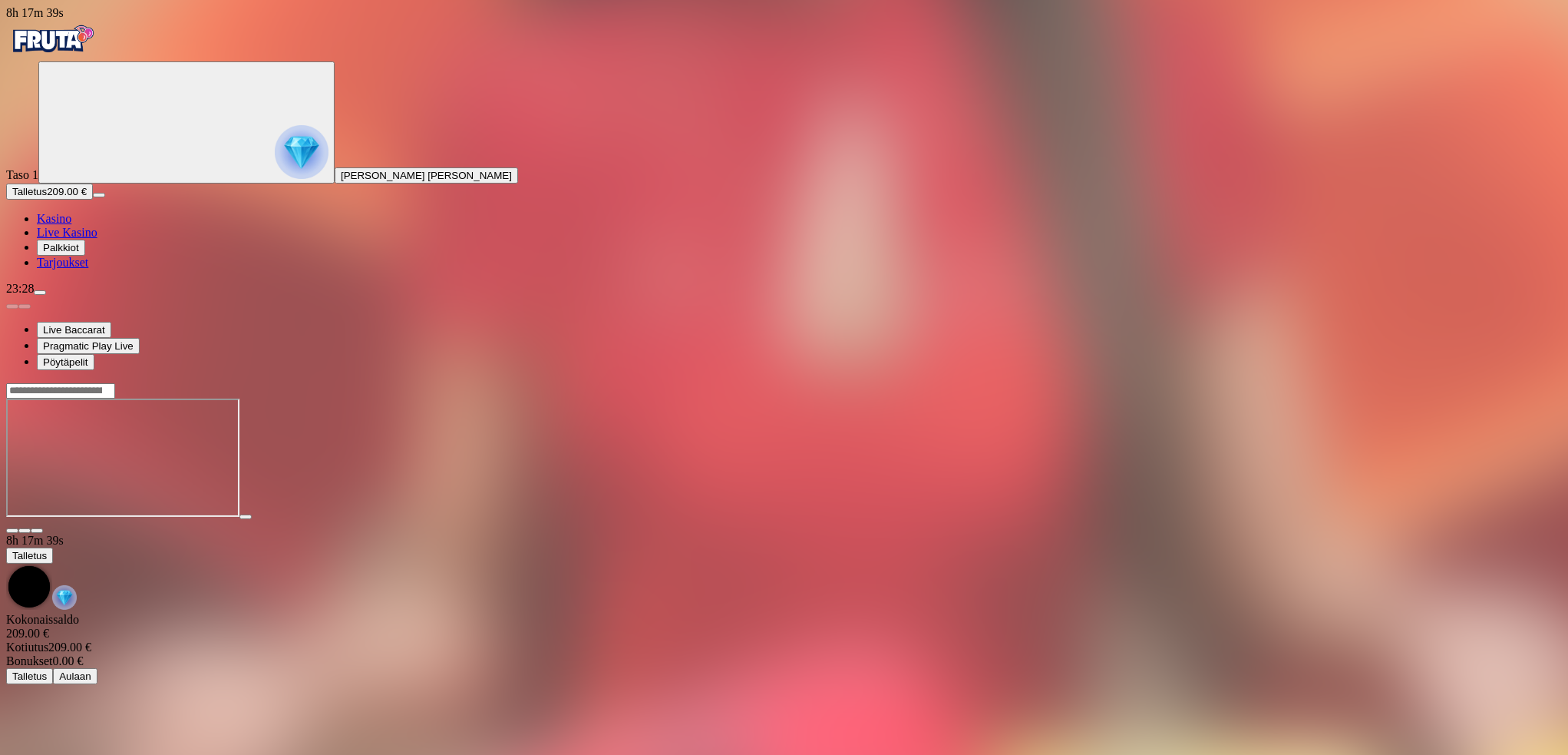
click at [36, 530] on span "fullscreen icon" at bounding box center [36, 530] width 0 height 0
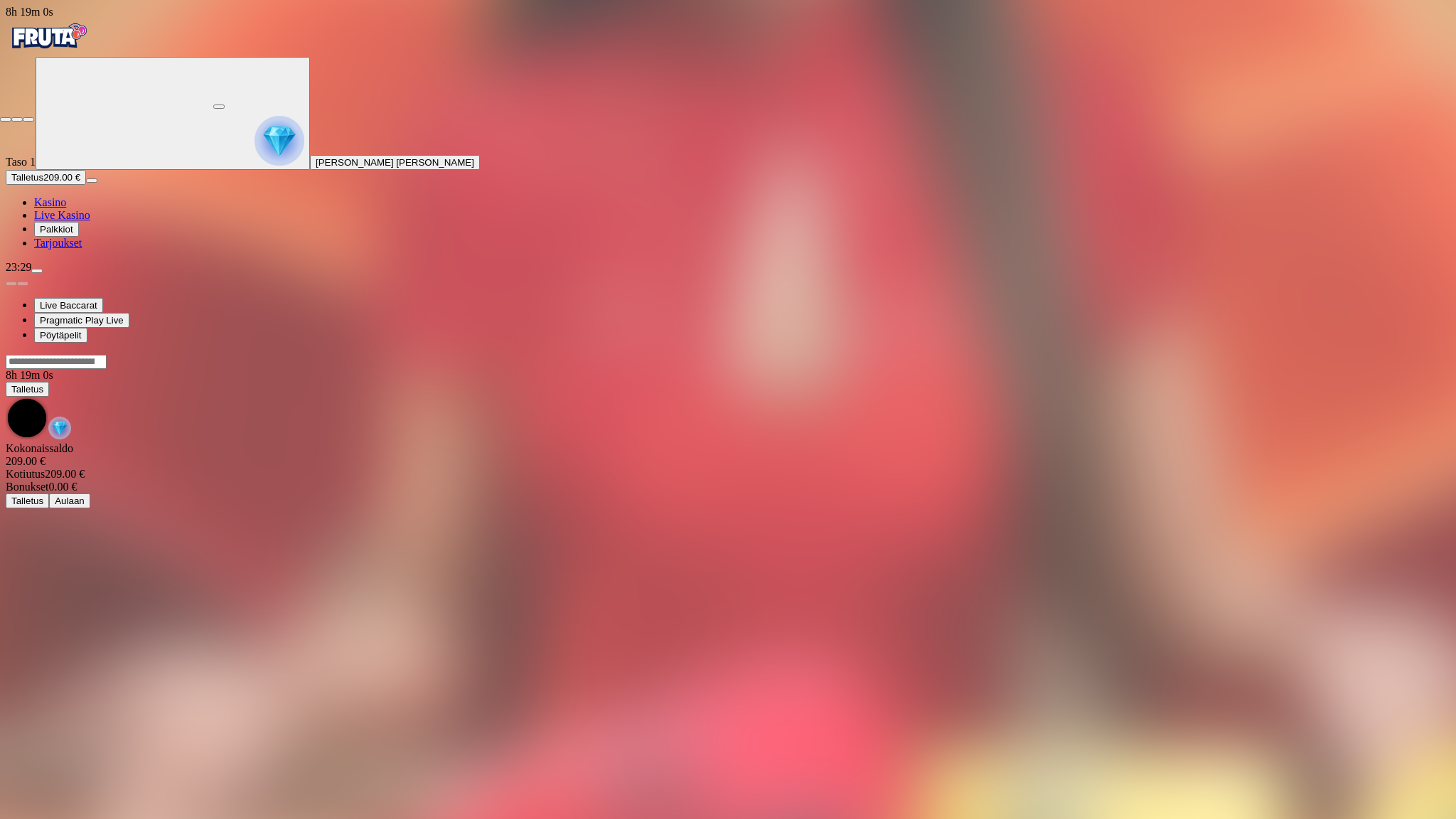
click at [6, 119] on span "close icon" at bounding box center [6, 119] width 0 height 0
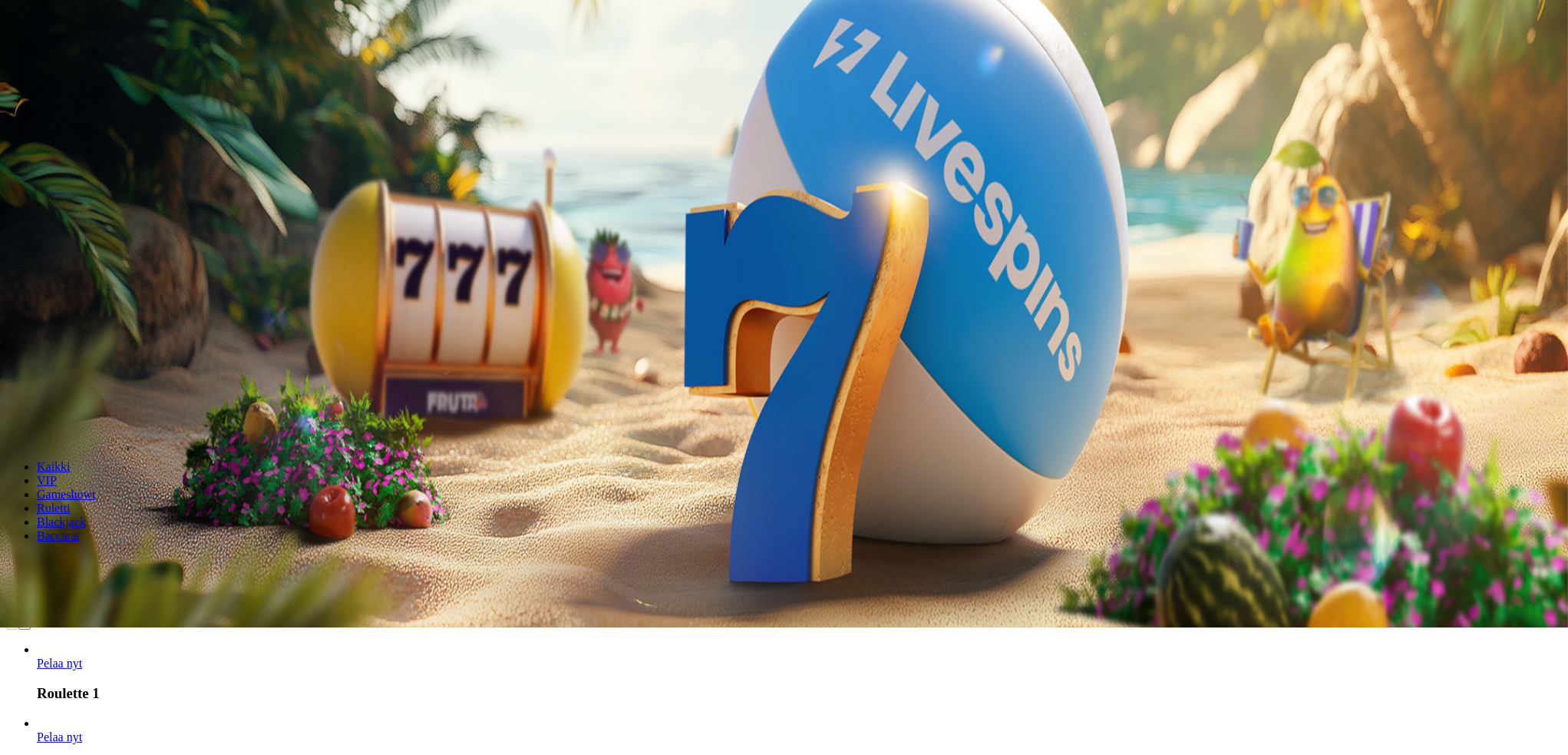
scroll to position [204, 0]
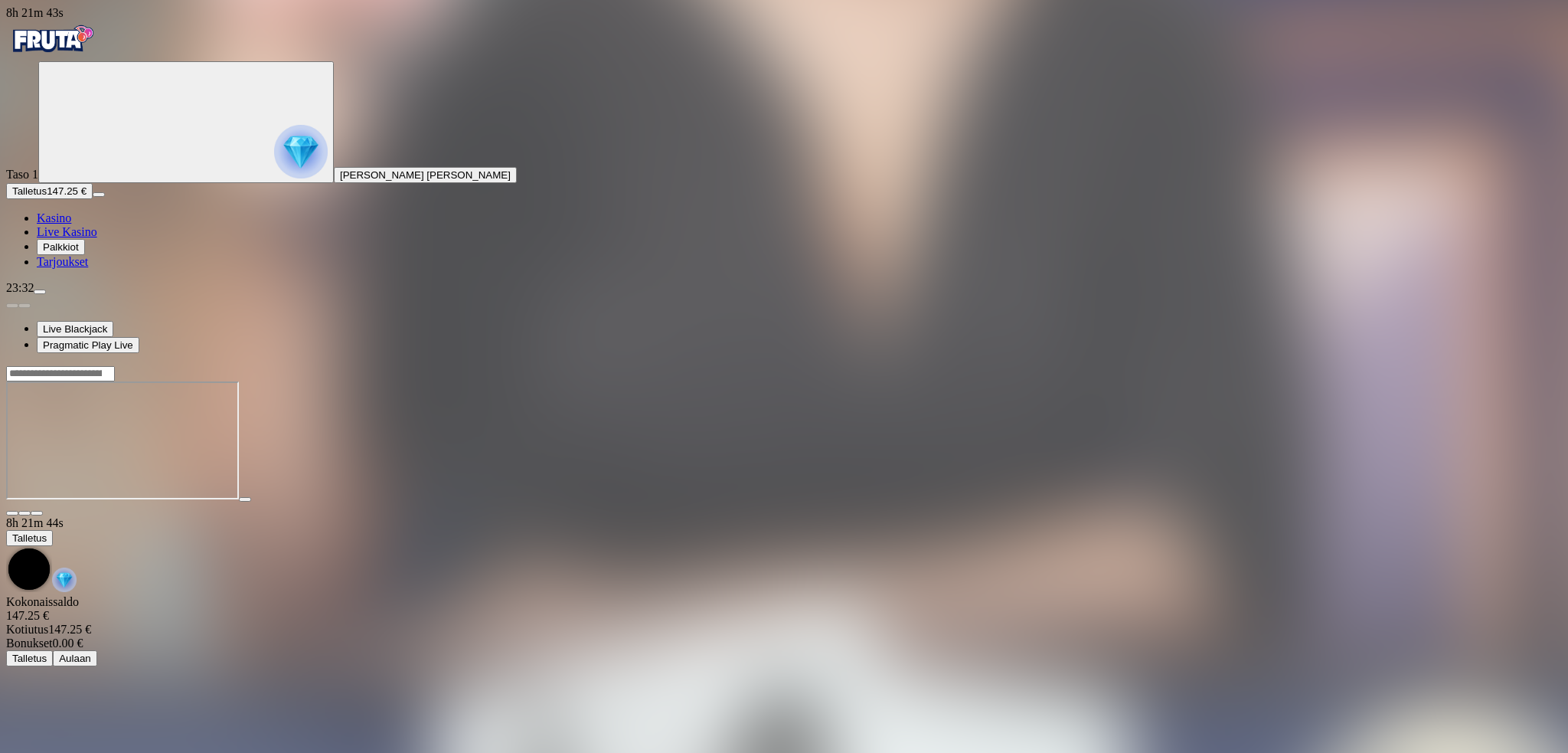
click at [12, 513] on span "close icon" at bounding box center [12, 513] width 0 height 0
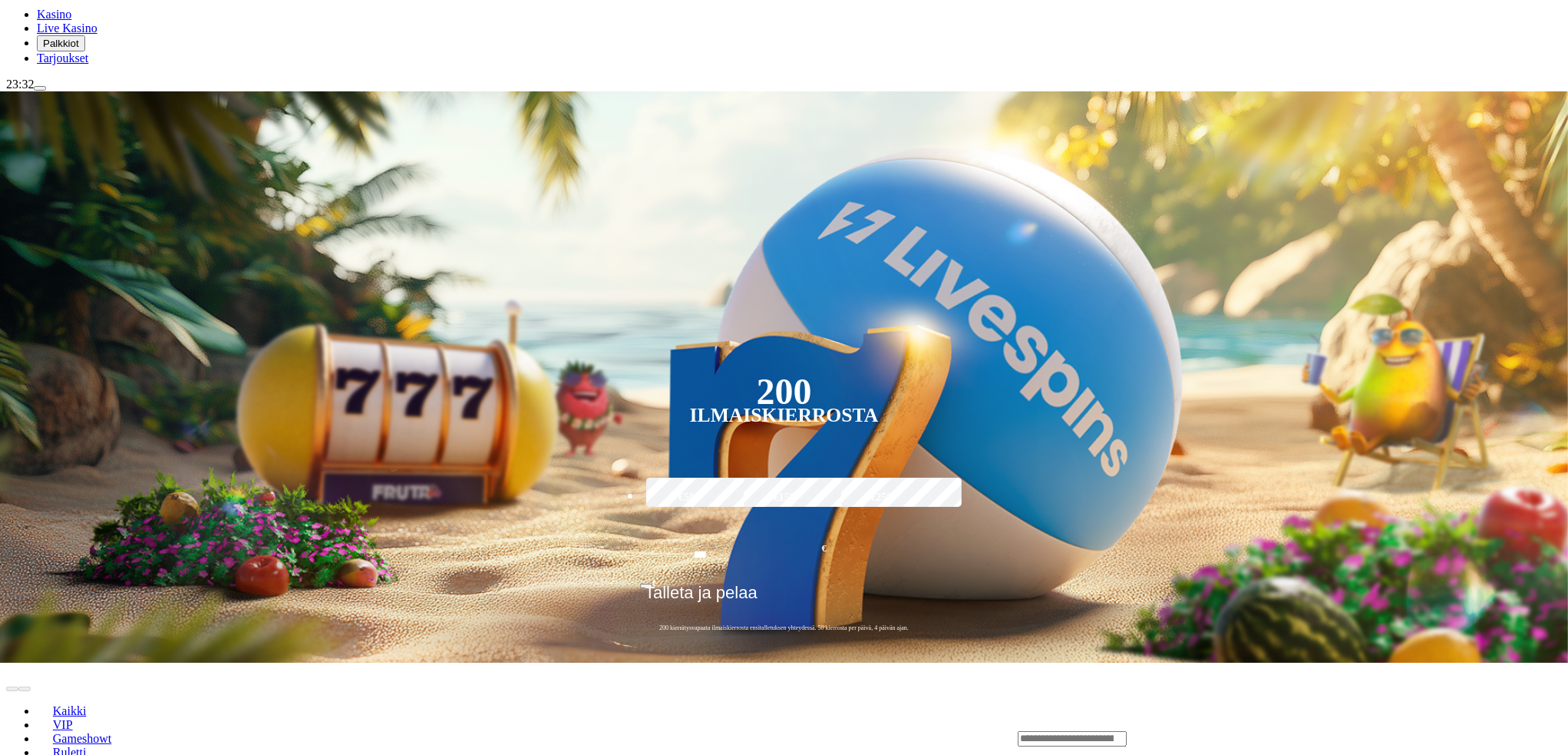
scroll to position [255, 0]
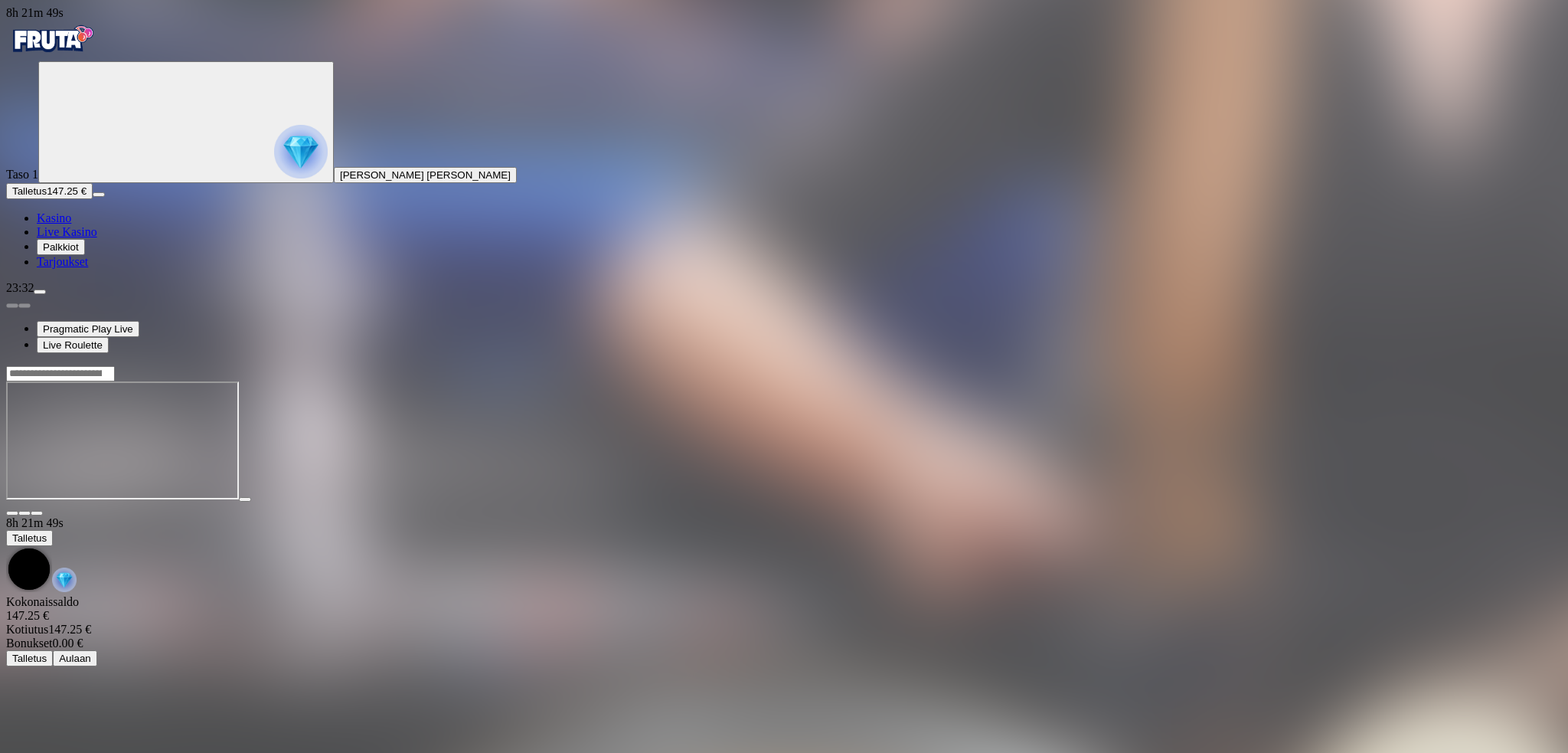
click at [36, 513] on span "fullscreen icon" at bounding box center [36, 513] width 0 height 0
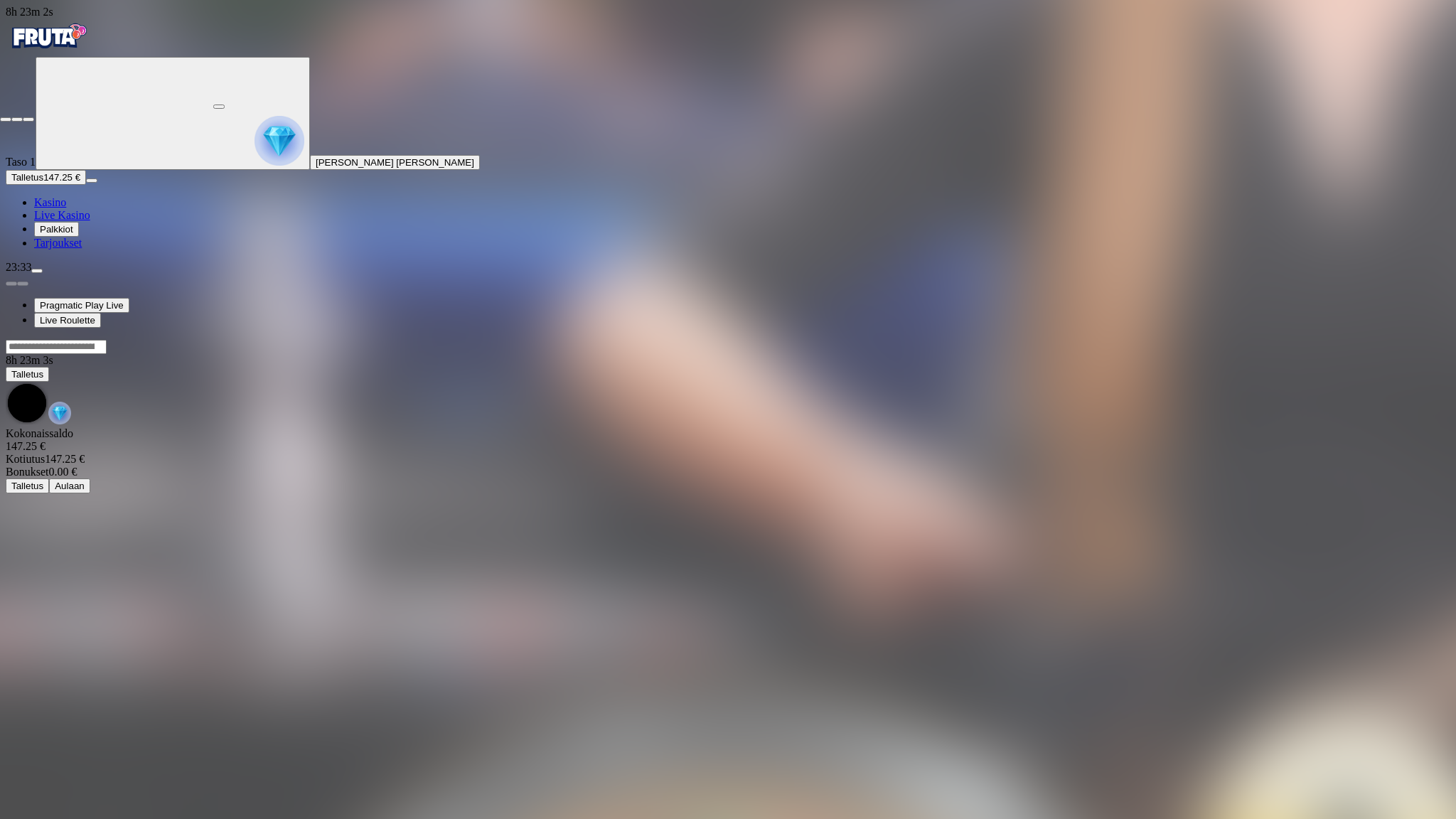
click at [6, 119] on span "close icon" at bounding box center [6, 119] width 0 height 0
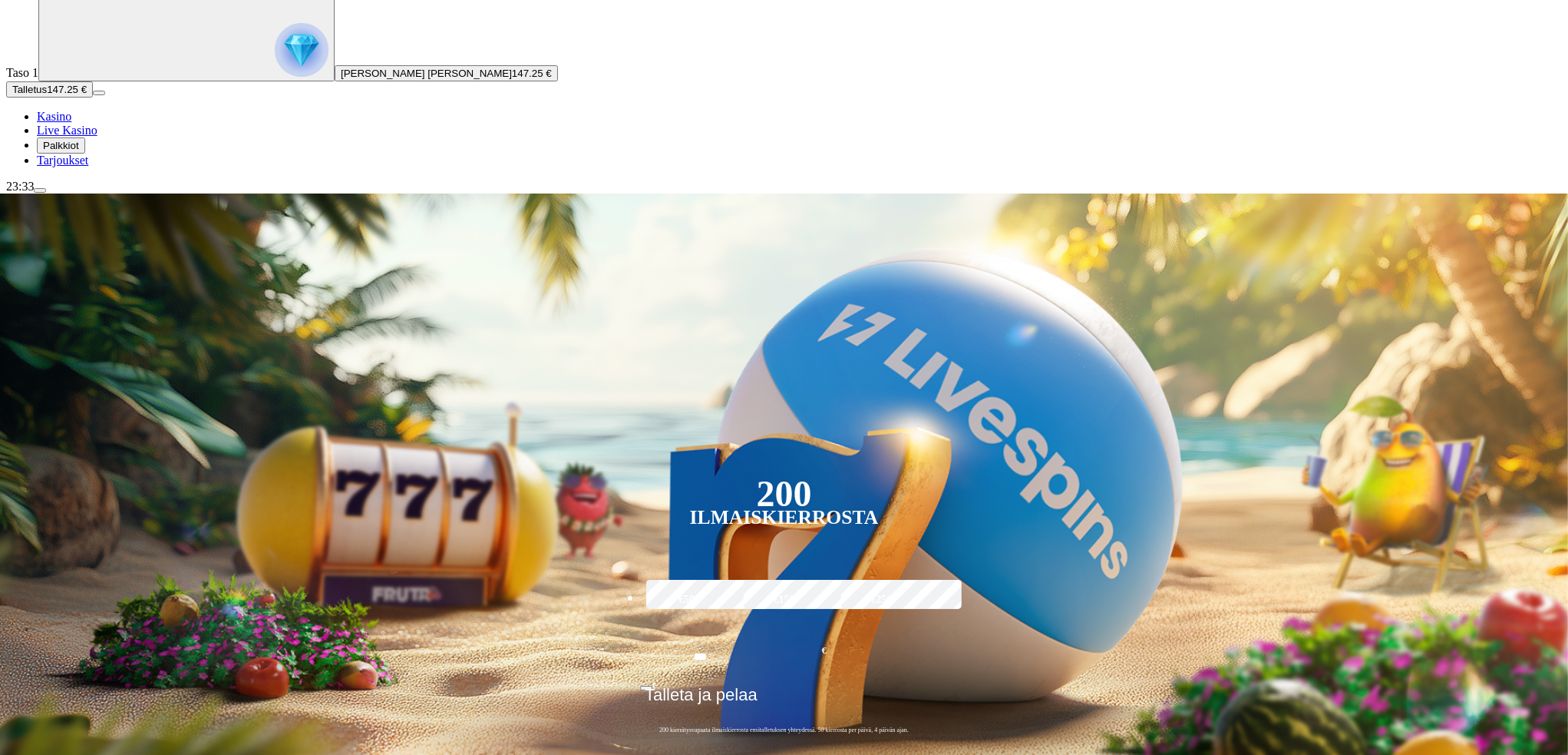
scroll to position [179, 0]
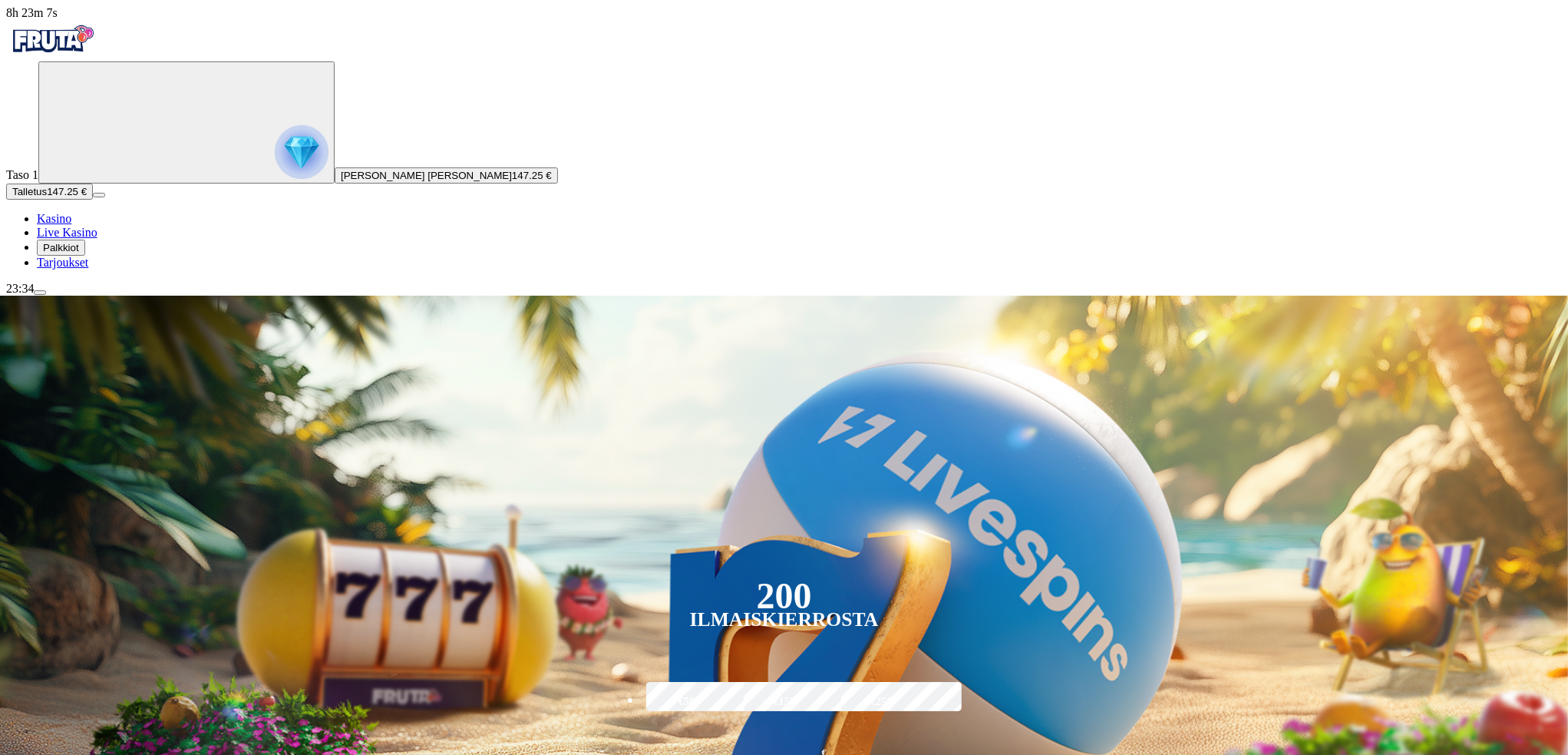
scroll to position [102, 0]
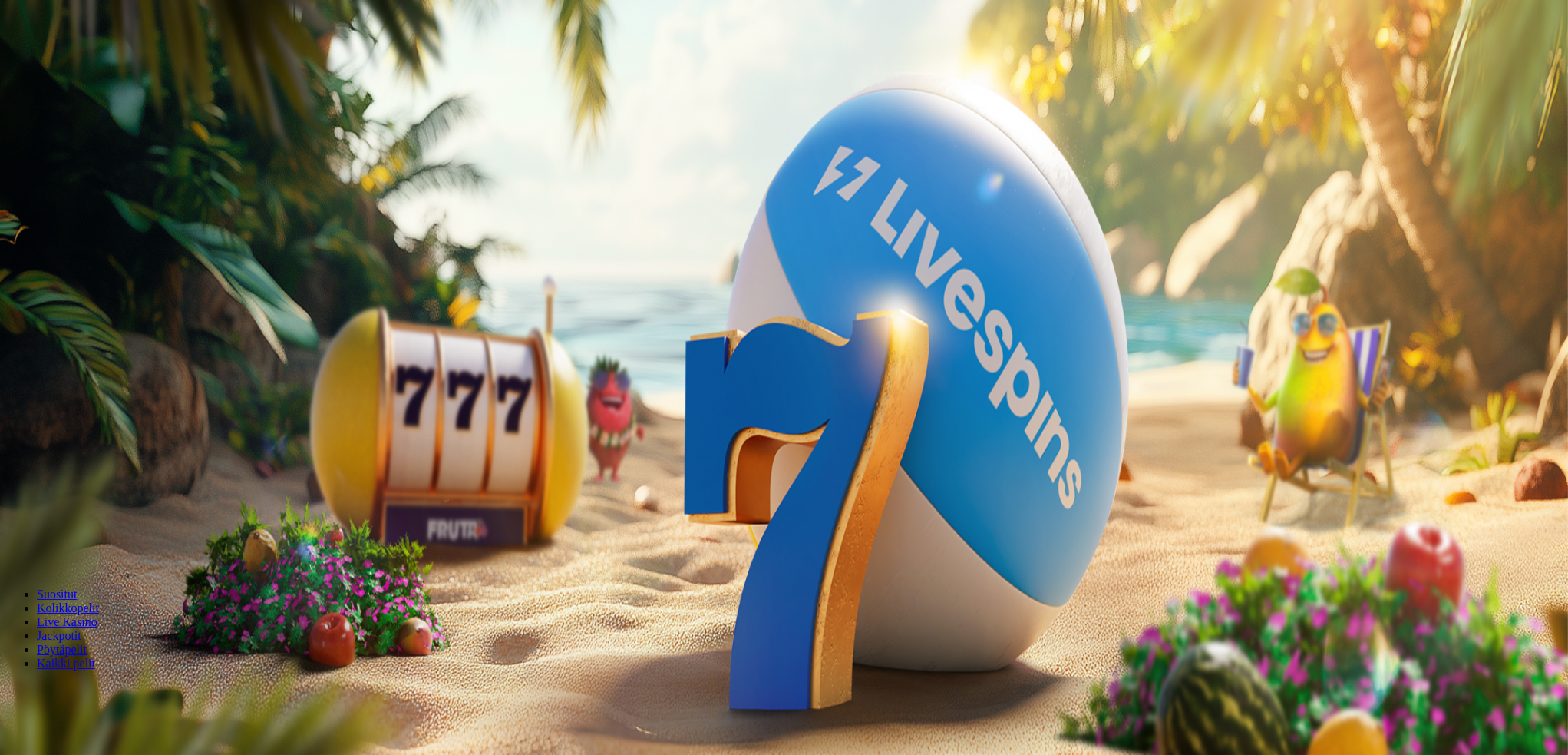
click at [87, 643] on link "Pöytäpelit" at bounding box center [61, 649] width 50 height 13
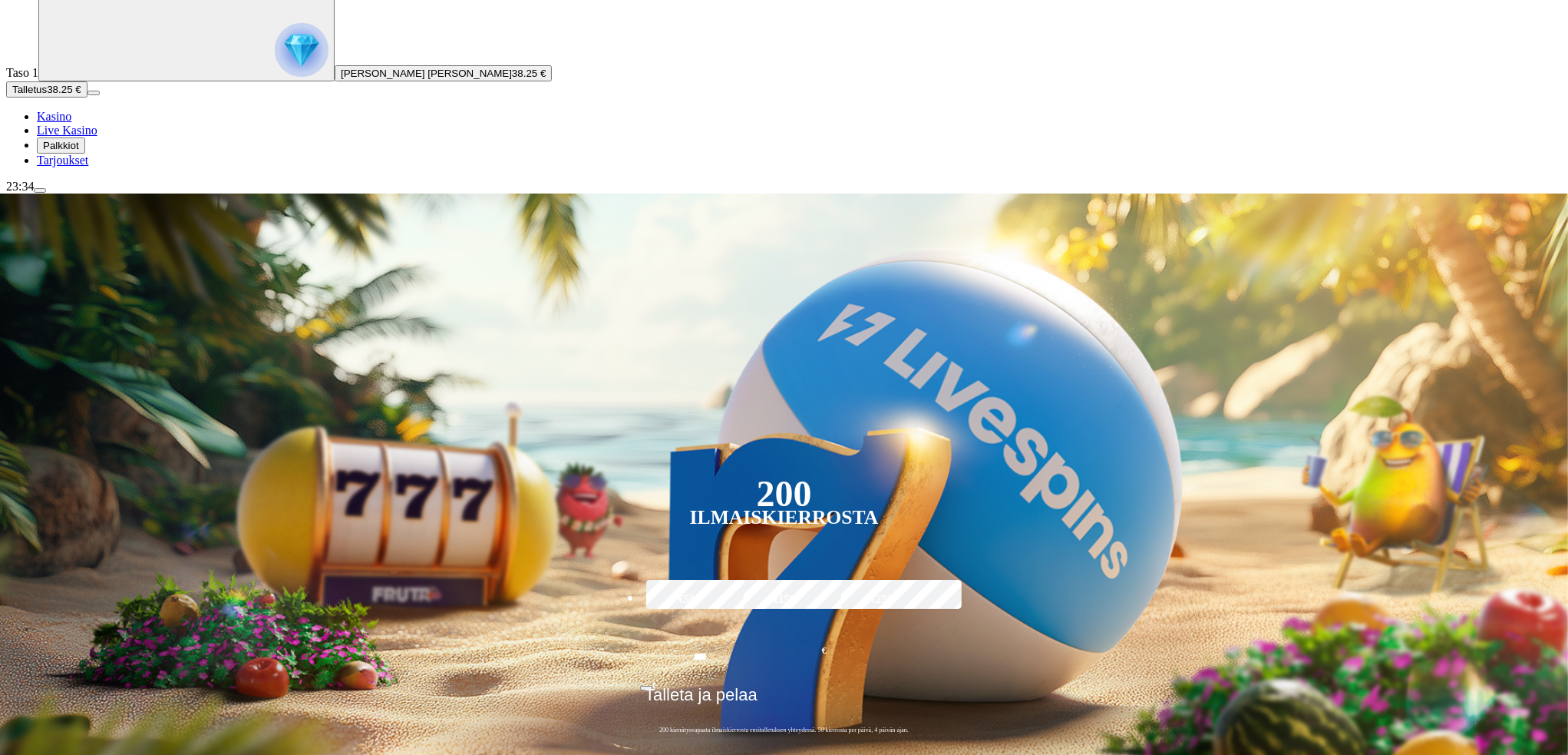
scroll to position [153, 0]
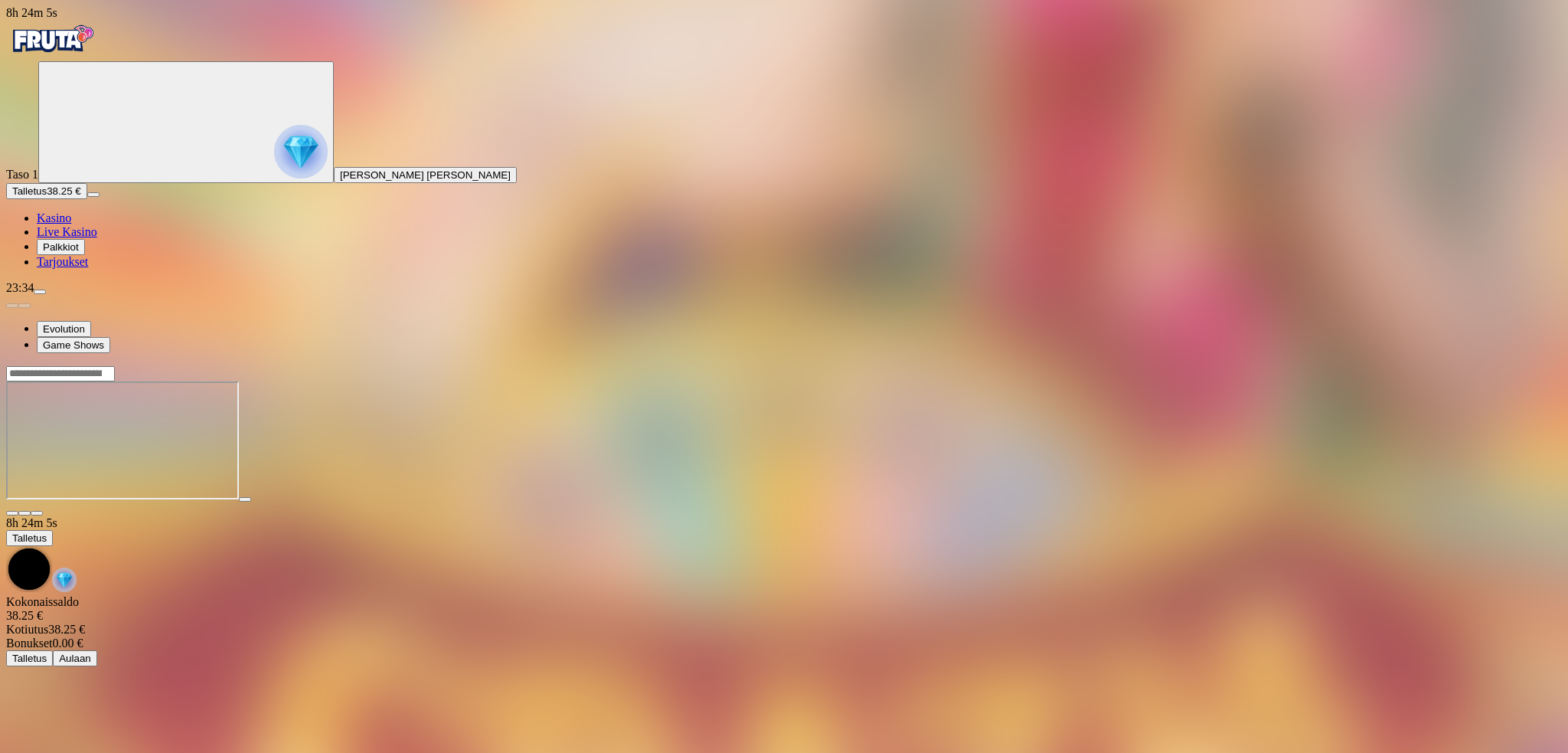
click at [36, 513] on span "fullscreen icon" at bounding box center [36, 513] width 0 height 0
